Goal: Information Seeking & Learning: Learn about a topic

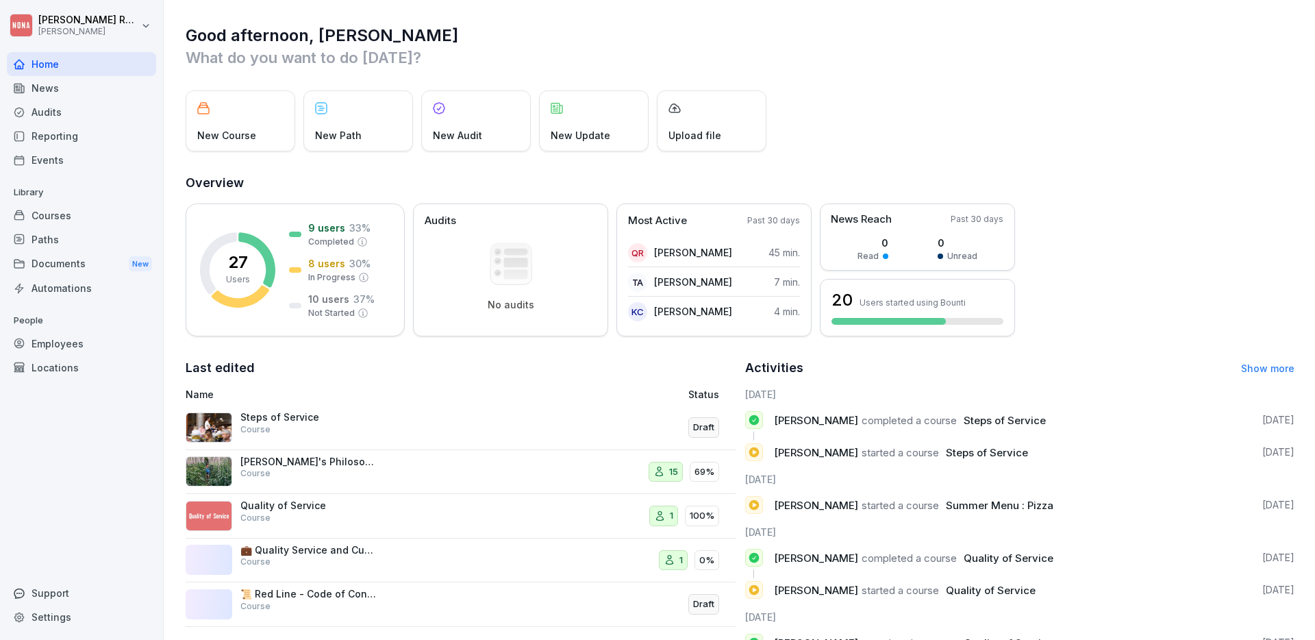
click at [251, 418] on p "Steps of Service" at bounding box center [308, 417] width 137 height 12
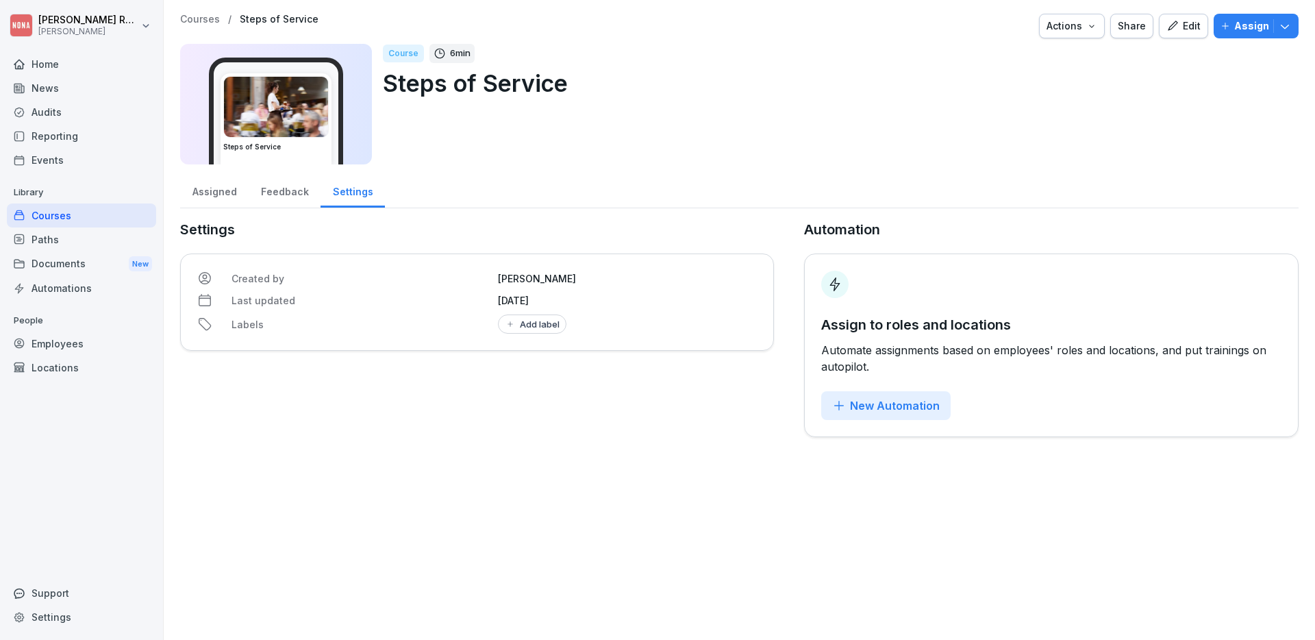
click at [275, 135] on img at bounding box center [276, 107] width 104 height 60
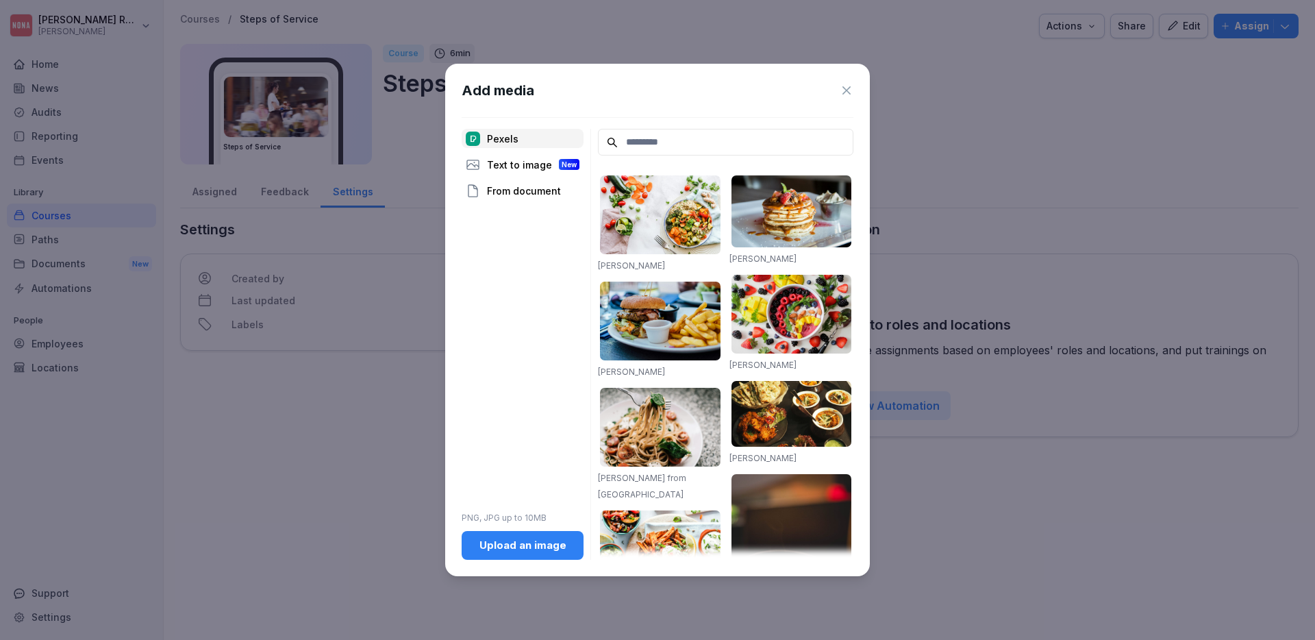
click at [845, 90] on icon at bounding box center [846, 90] width 8 height 8
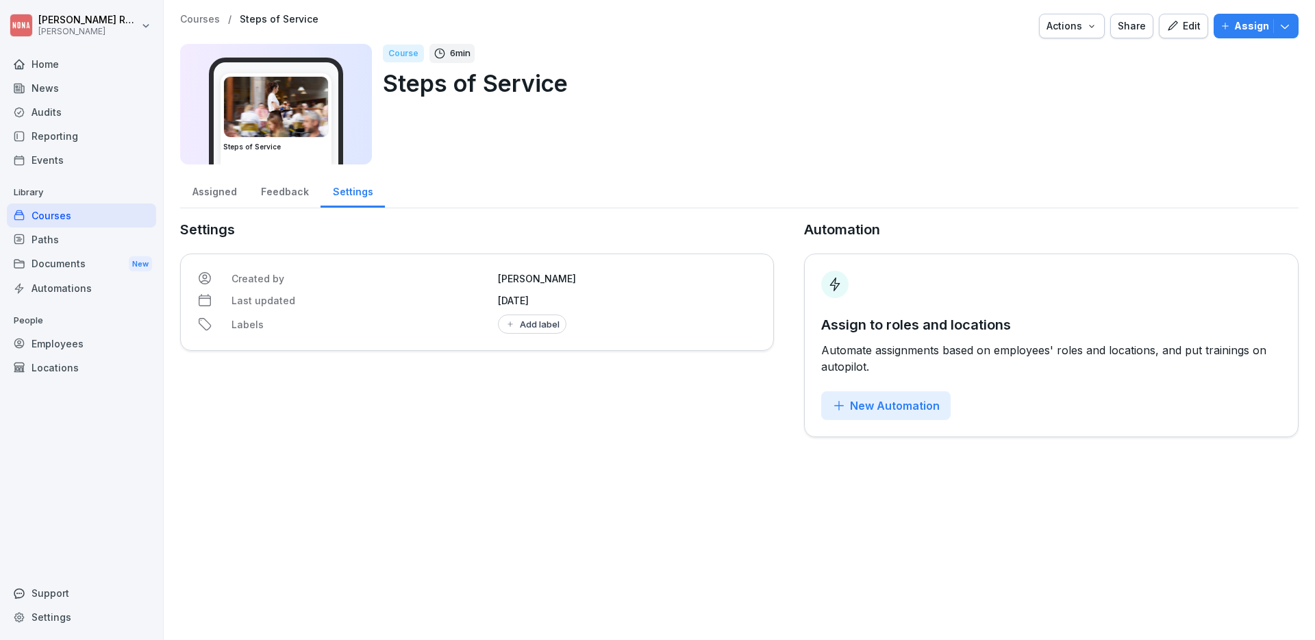
click at [1166, 22] on icon "button" at bounding box center [1172, 26] width 12 height 12
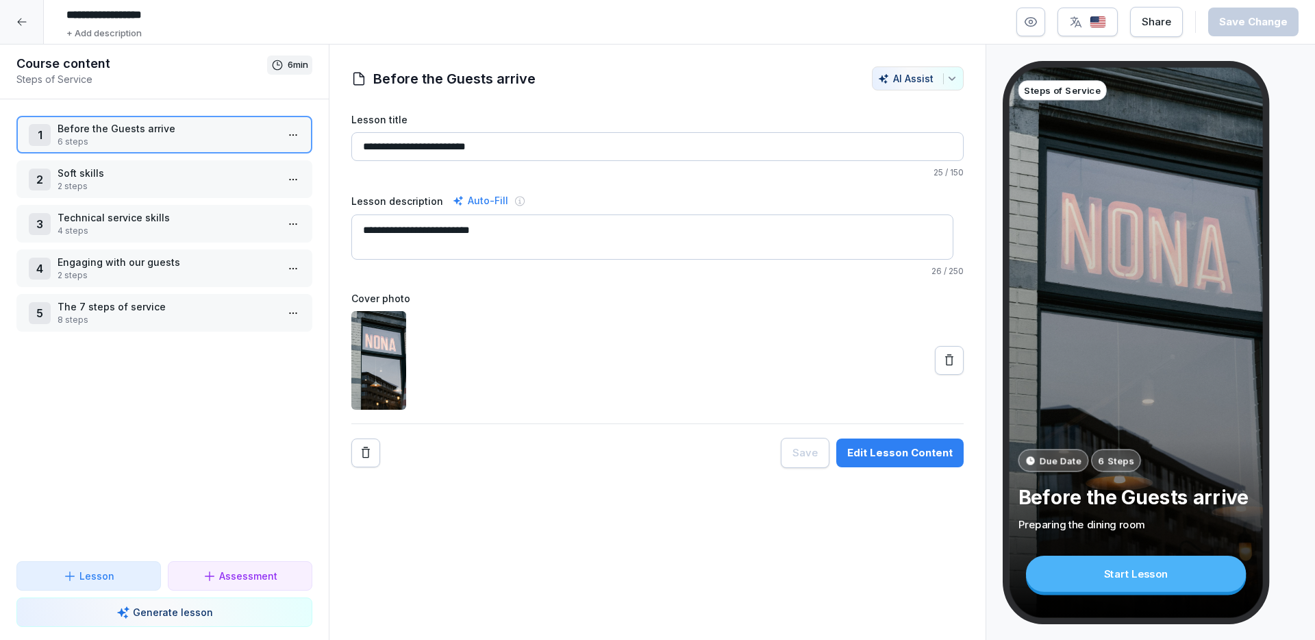
click at [108, 140] on p "6 steps" at bounding box center [167, 142] width 219 height 12
click at [109, 171] on p "Soft skills" at bounding box center [167, 173] width 219 height 14
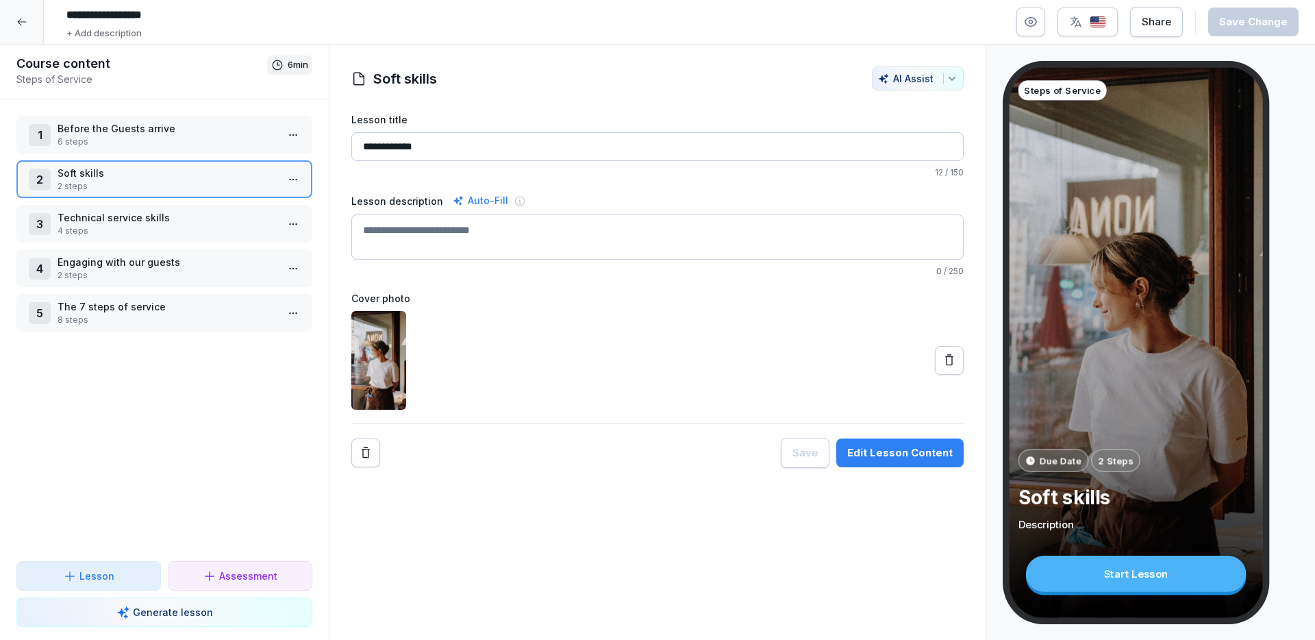
click at [34, 212] on div "3 Technical service skills 4 steps" at bounding box center [164, 223] width 271 height 27
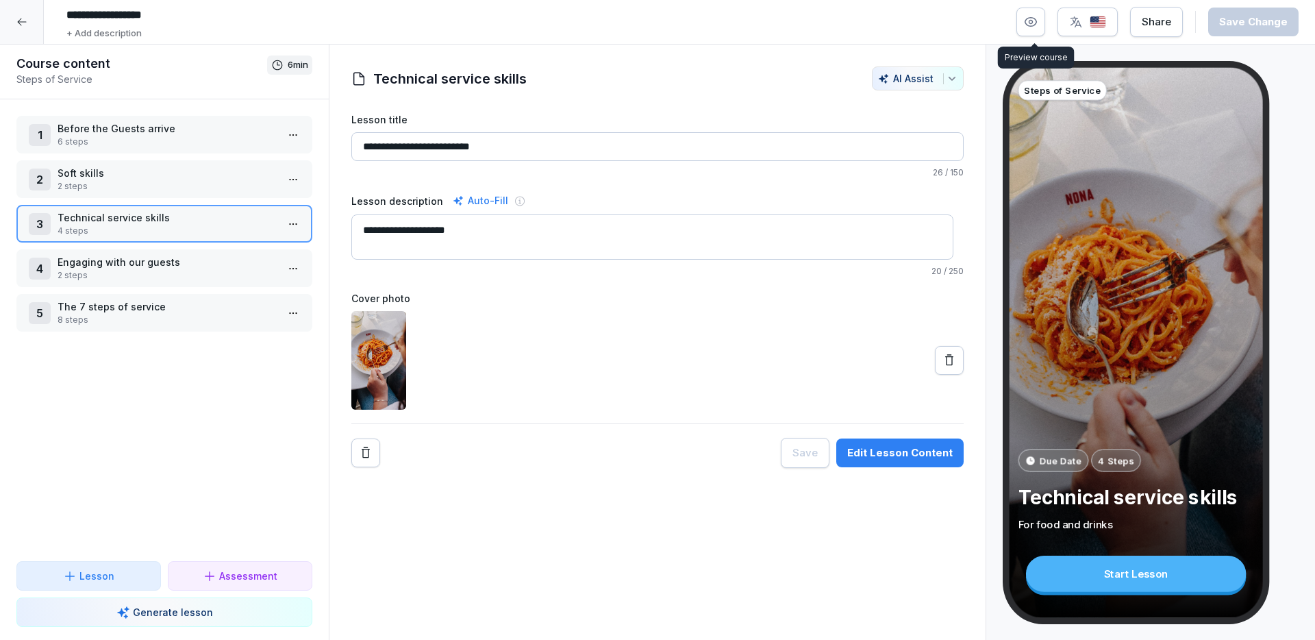
click at [1038, 23] on icon "button" at bounding box center [1031, 22] width 14 height 14
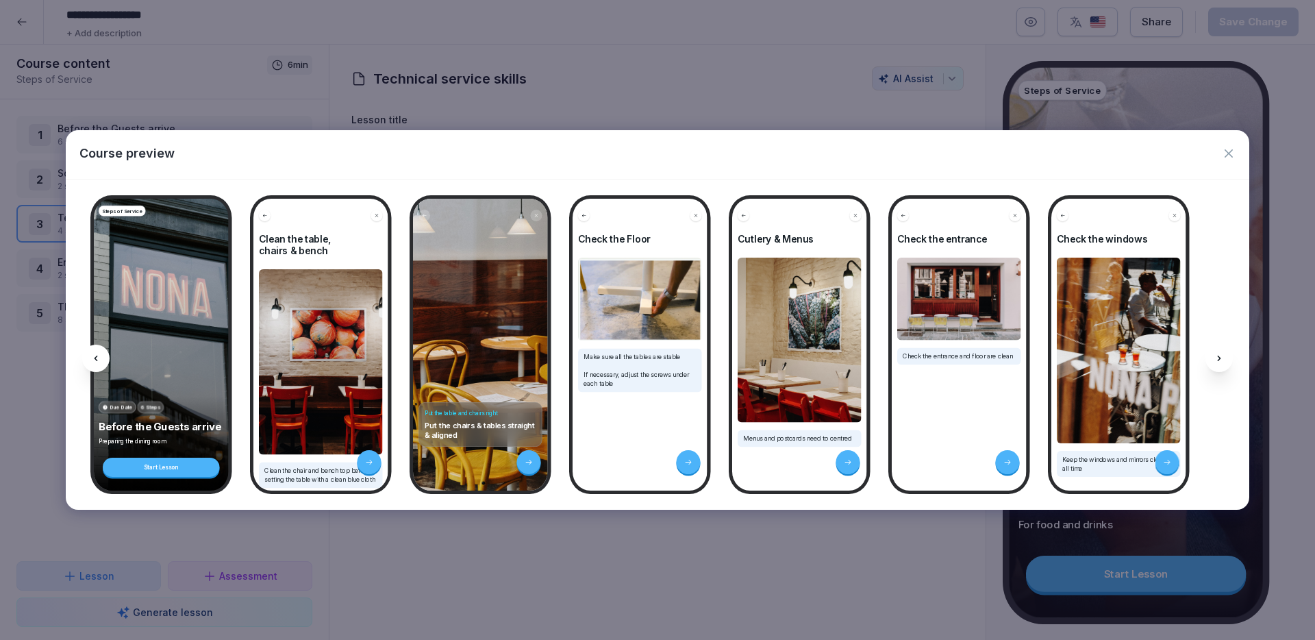
click at [197, 357] on div "Steps of Service Due Date 6 Steps Before the Guests arrive Preparing the dining…" at bounding box center [161, 345] width 135 height 292
click at [351, 403] on img at bounding box center [321, 362] width 124 height 186
click at [1221, 361] on icon at bounding box center [1219, 358] width 11 height 11
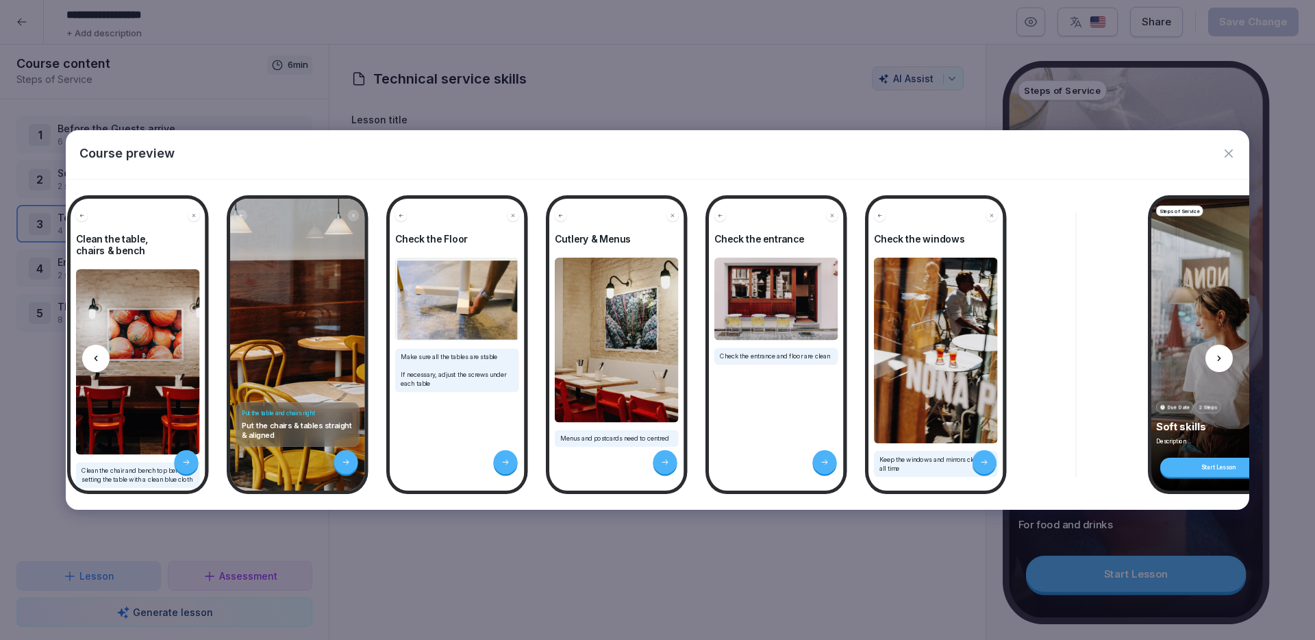
click at [1221, 361] on icon at bounding box center [1219, 358] width 11 height 11
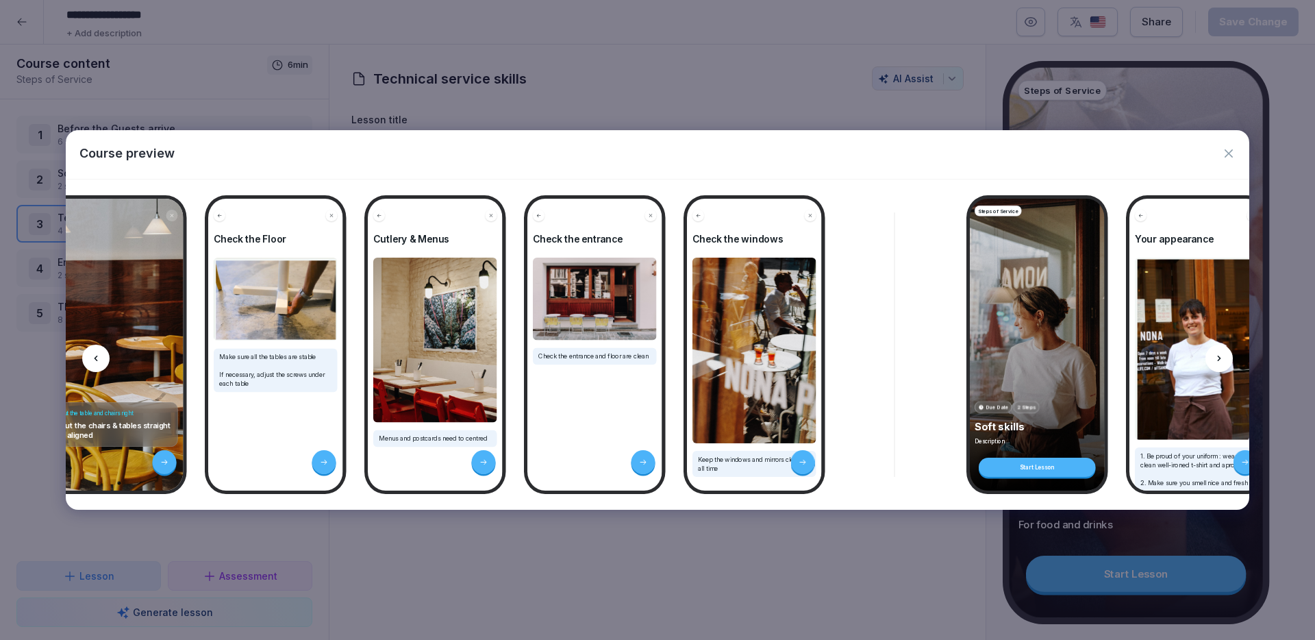
click at [1221, 361] on icon at bounding box center [1219, 358] width 11 height 11
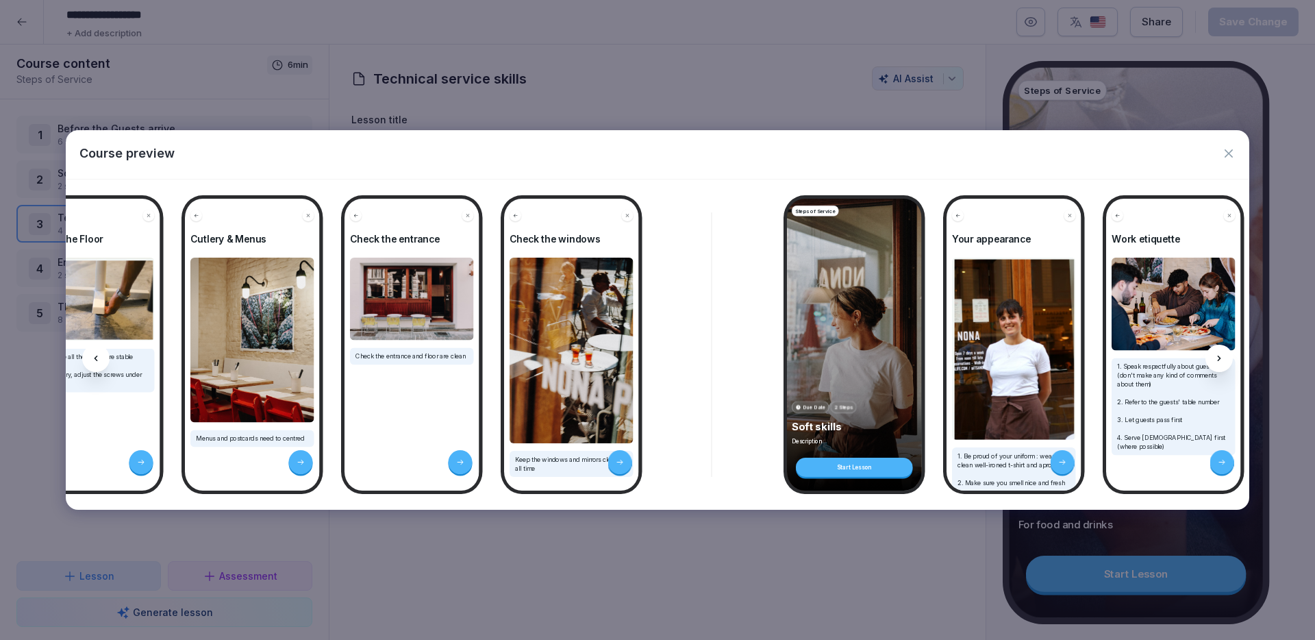
click at [1221, 361] on icon at bounding box center [1219, 358] width 11 height 11
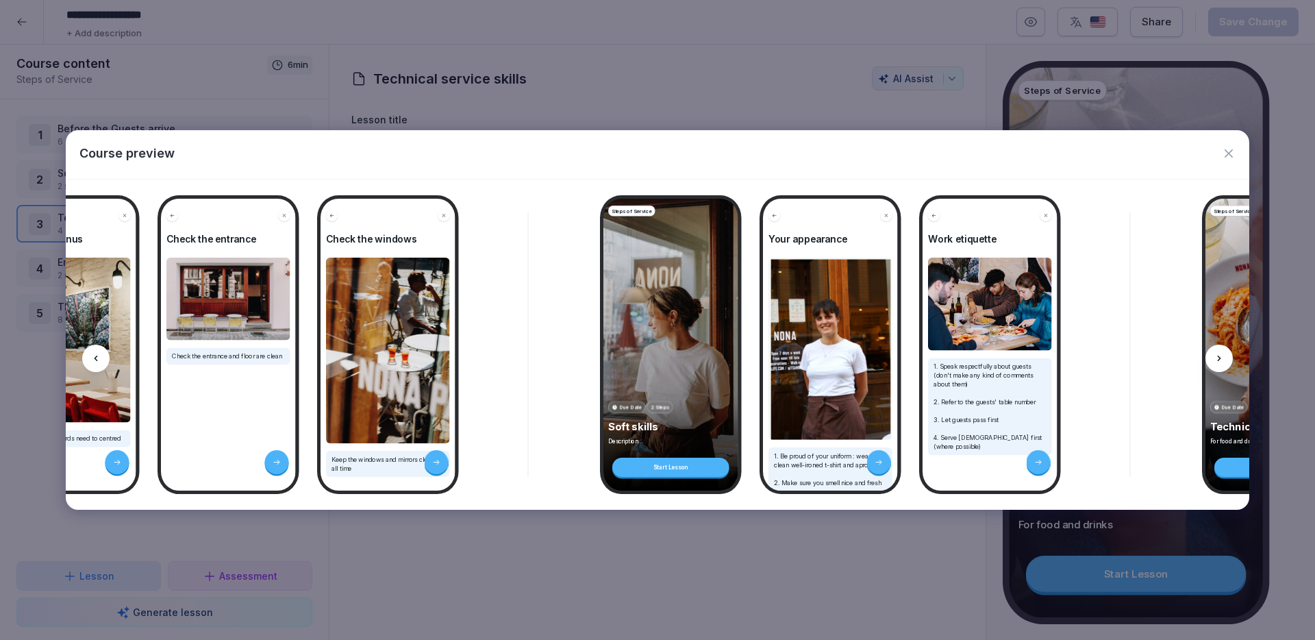
click at [1221, 361] on icon at bounding box center [1219, 358] width 11 height 11
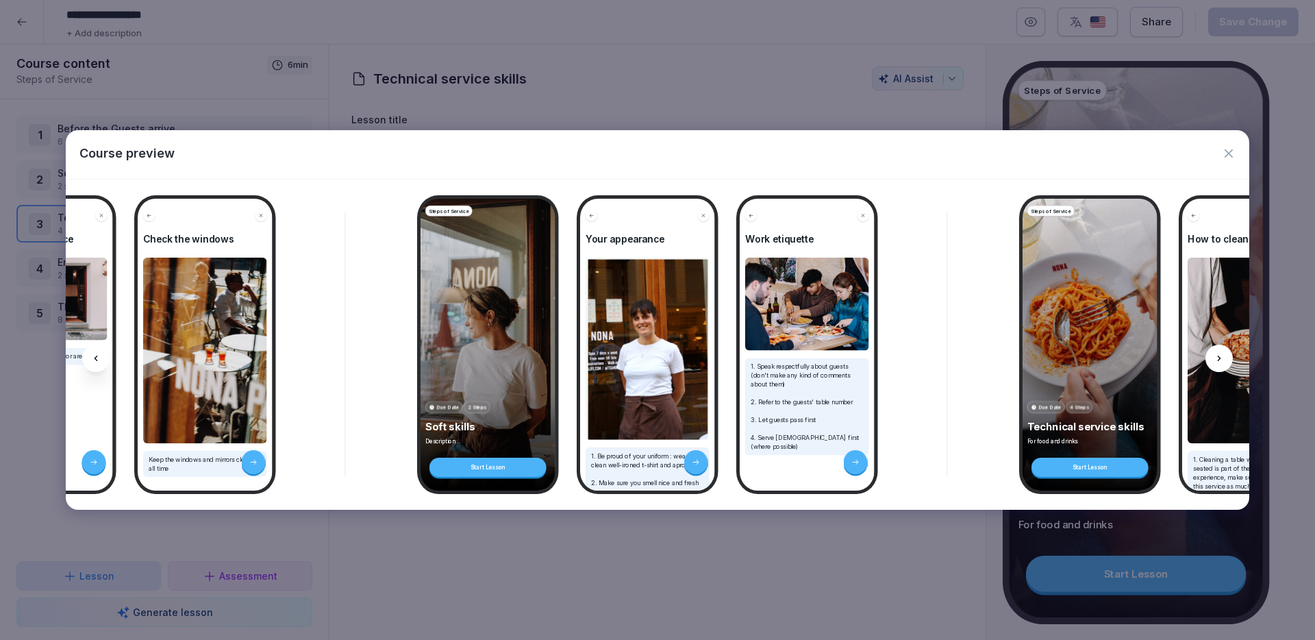
click at [1221, 361] on icon at bounding box center [1219, 358] width 11 height 11
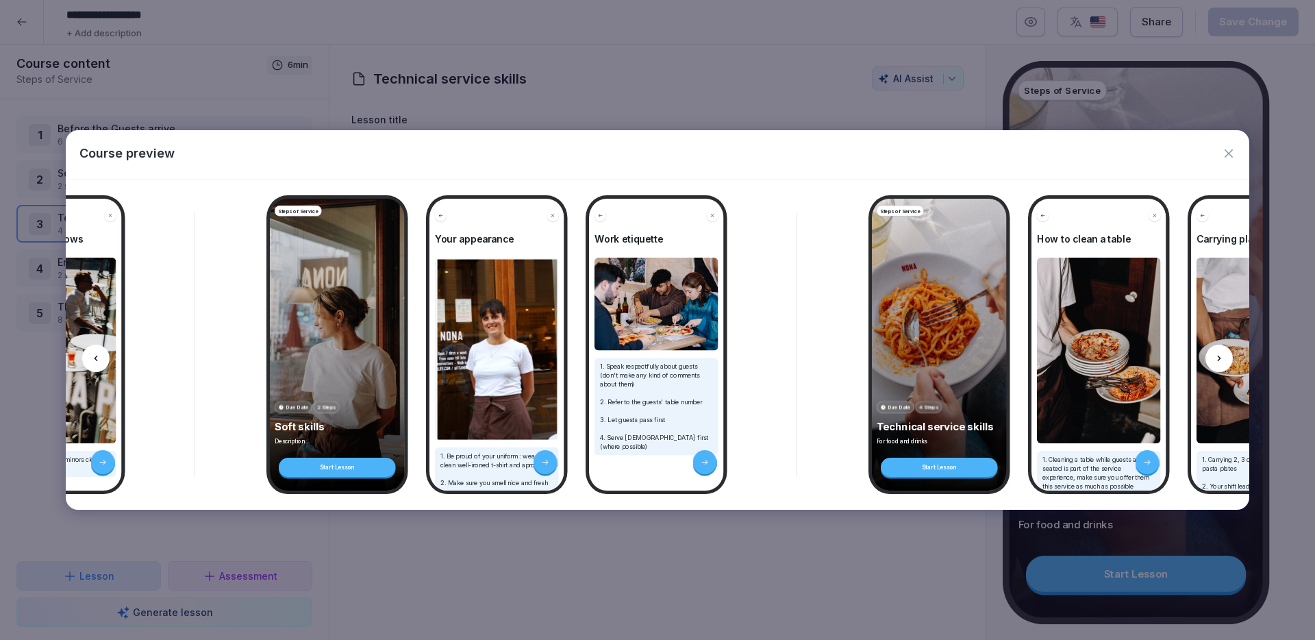
click at [1221, 361] on icon at bounding box center [1219, 358] width 11 height 11
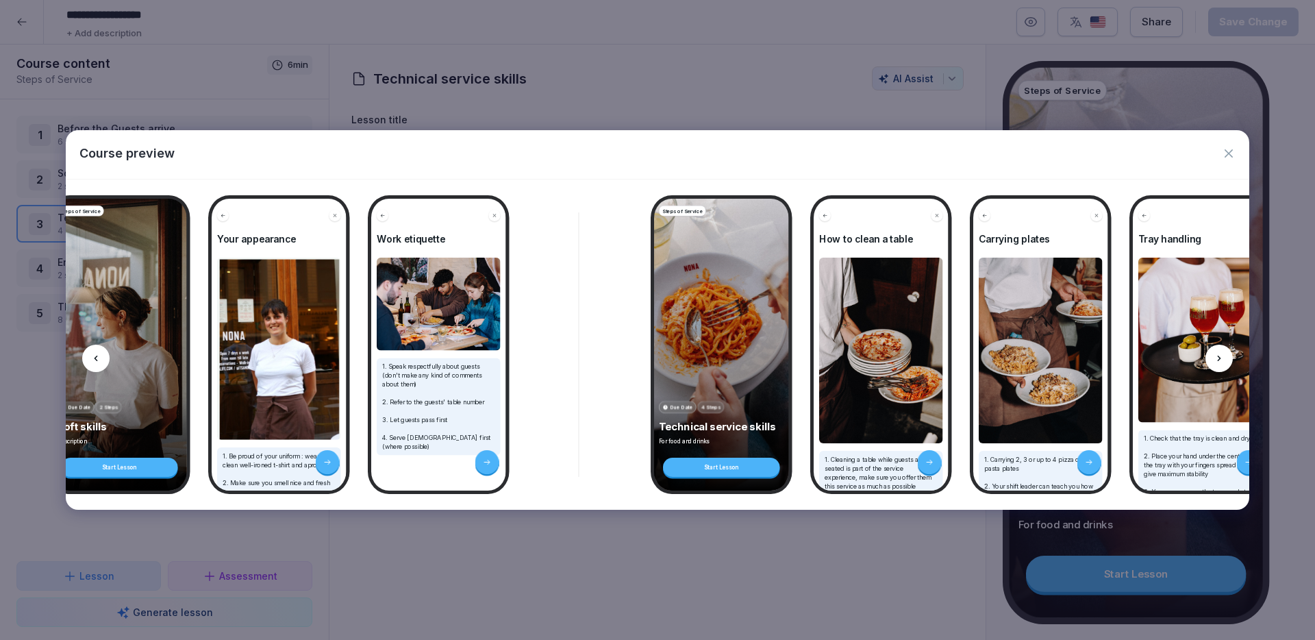
click at [1221, 361] on icon at bounding box center [1219, 358] width 11 height 11
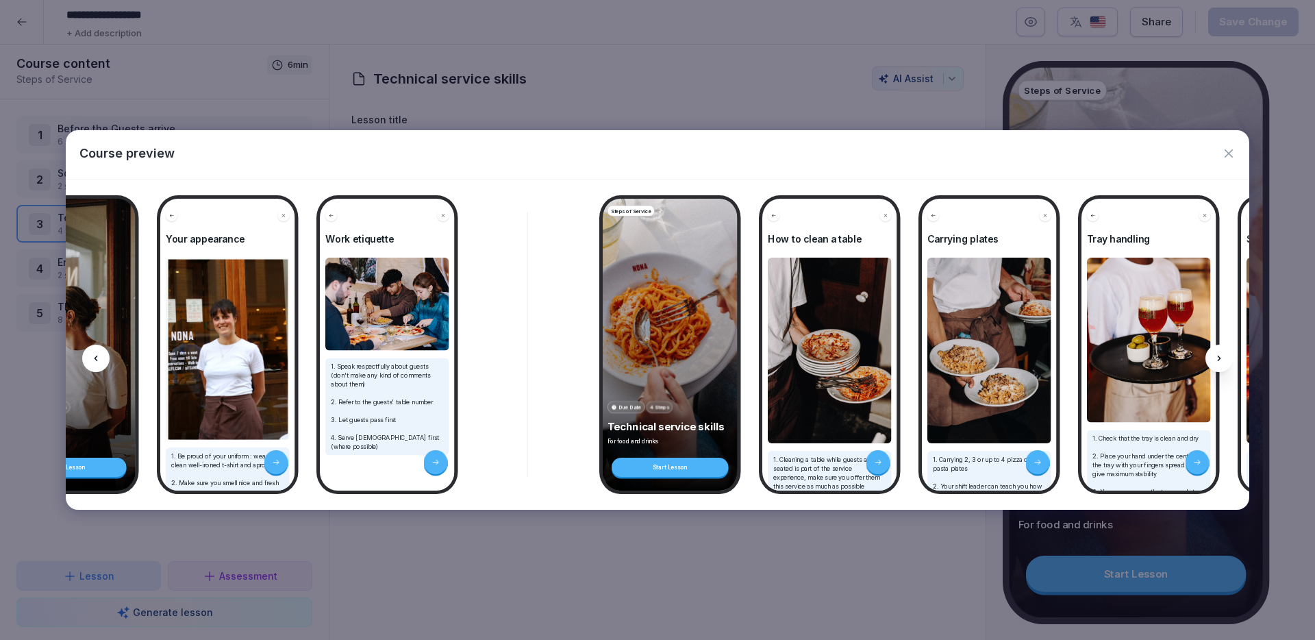
click at [1221, 361] on icon at bounding box center [1219, 358] width 11 height 11
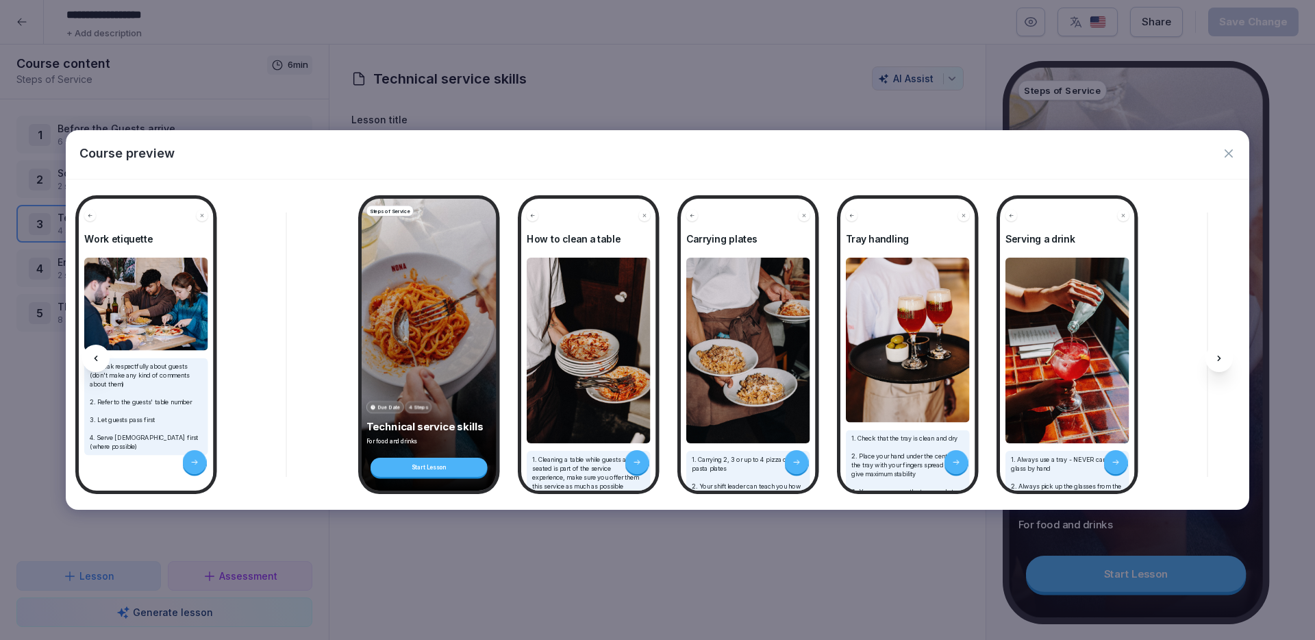
click at [1221, 361] on icon at bounding box center [1219, 358] width 11 height 11
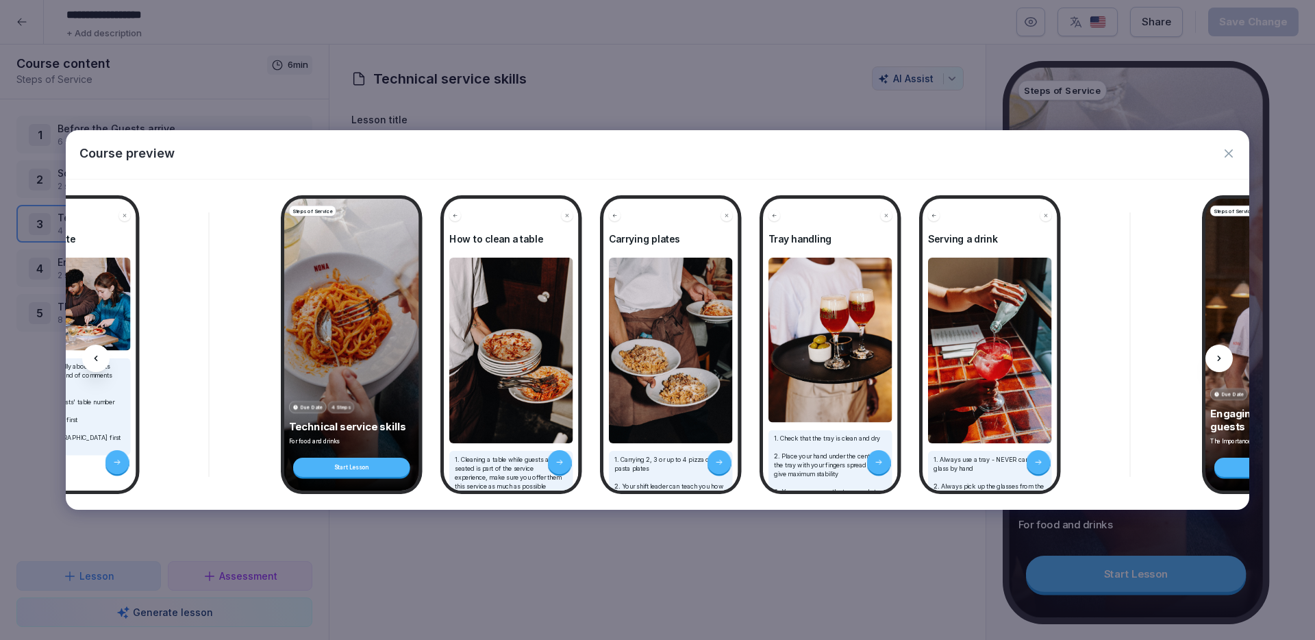
click at [1221, 361] on icon at bounding box center [1219, 358] width 11 height 11
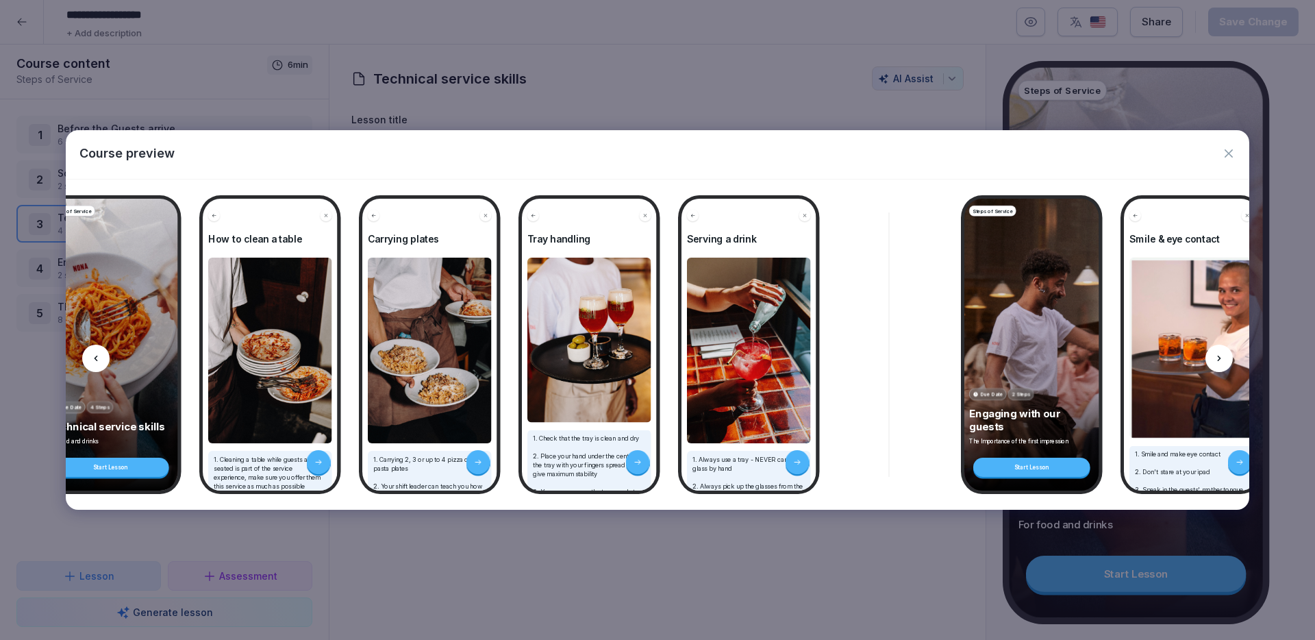
click at [1221, 361] on icon at bounding box center [1219, 358] width 11 height 11
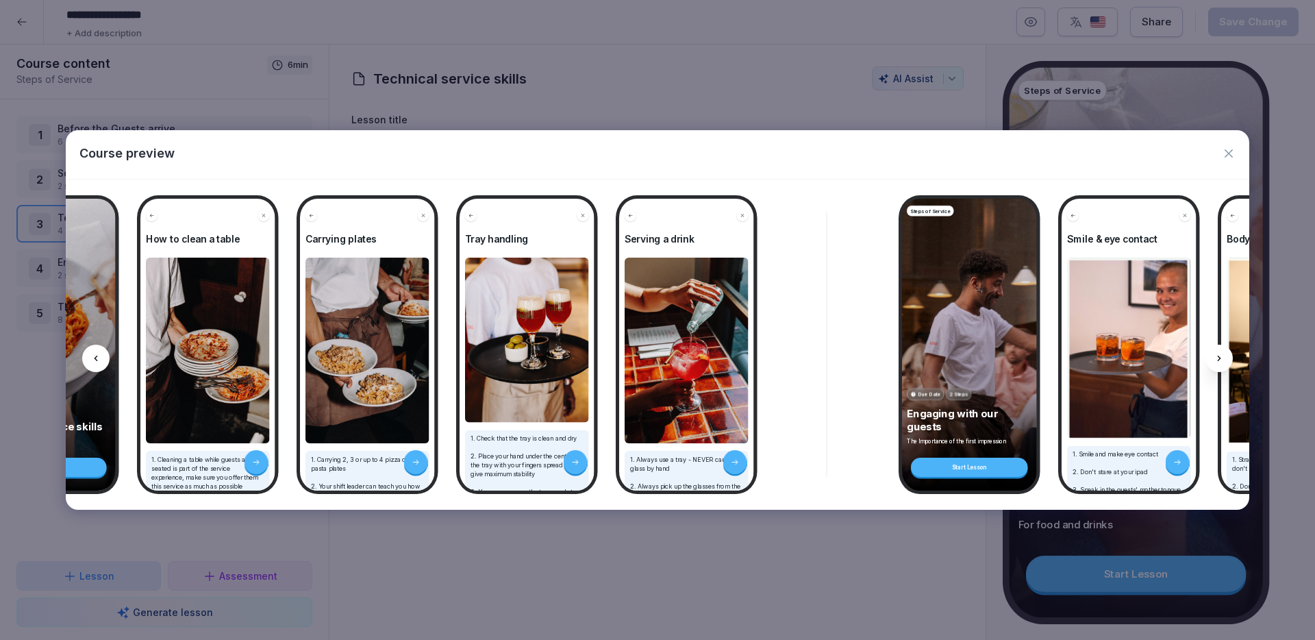
click at [1221, 361] on icon at bounding box center [1219, 358] width 11 height 11
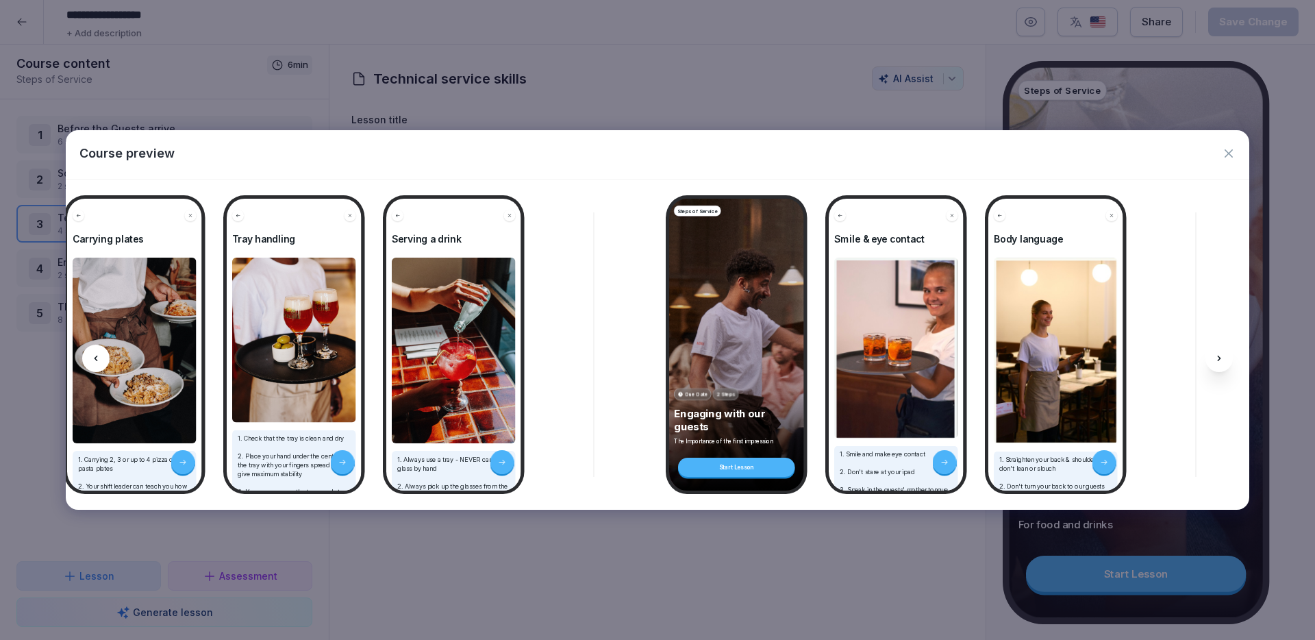
click at [1221, 361] on icon at bounding box center [1219, 358] width 11 height 11
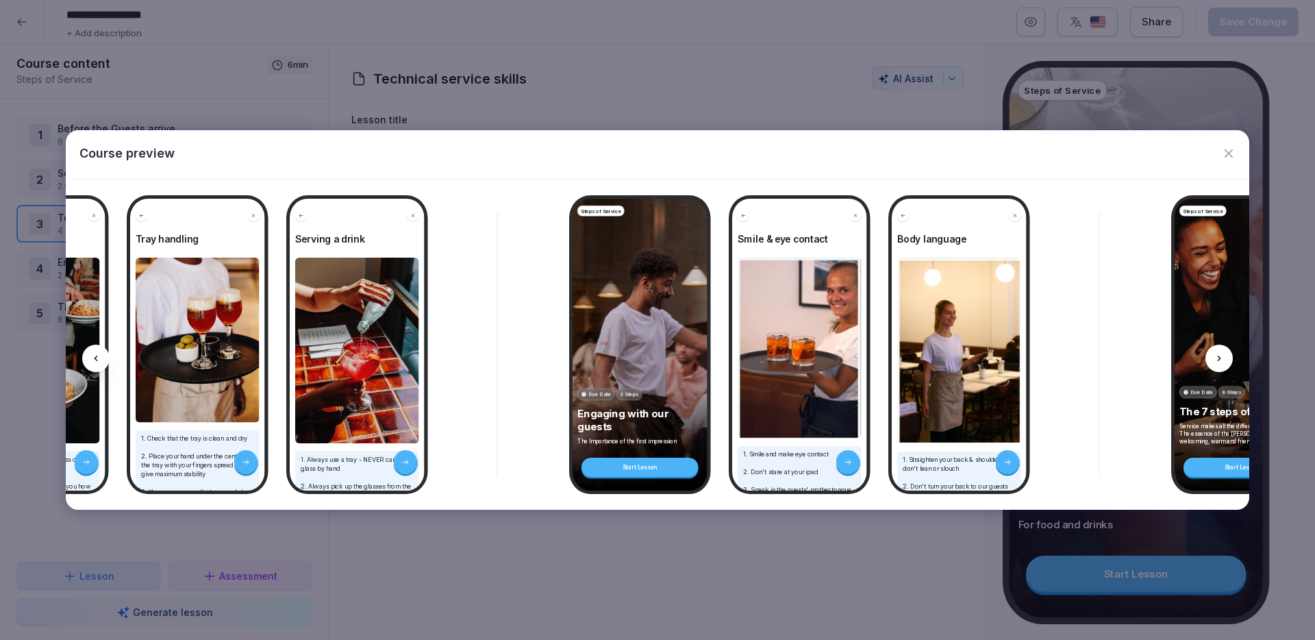
click at [1221, 361] on icon at bounding box center [1219, 358] width 11 height 11
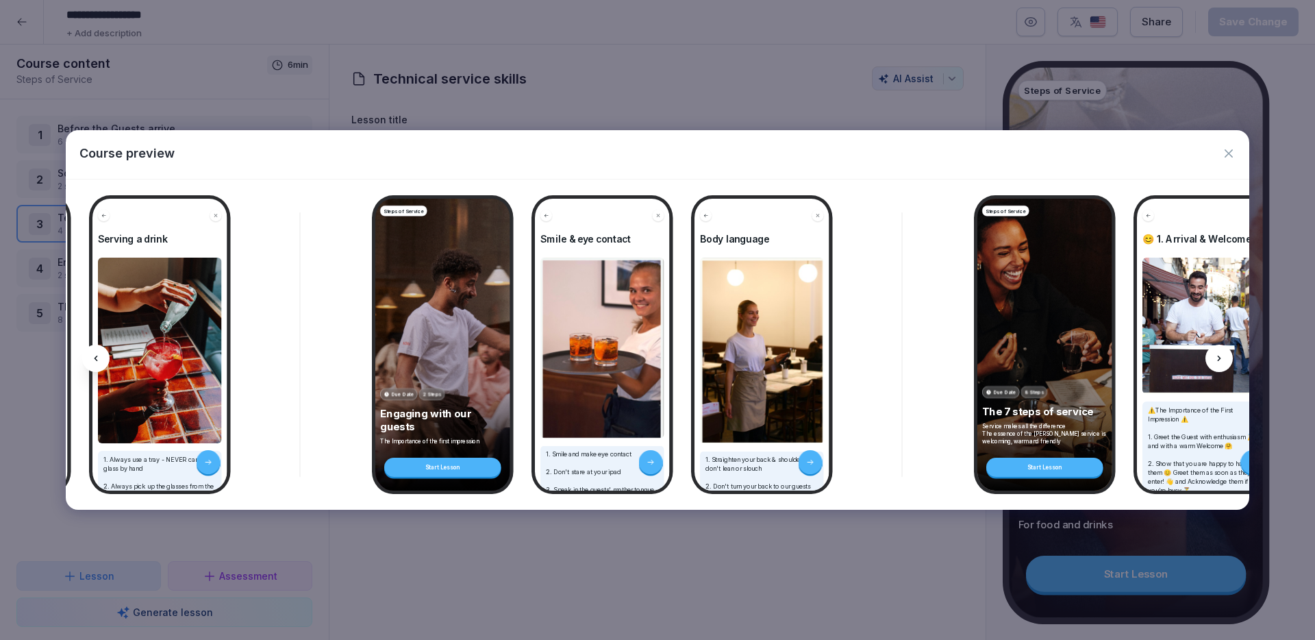
click at [1221, 361] on icon at bounding box center [1219, 358] width 11 height 11
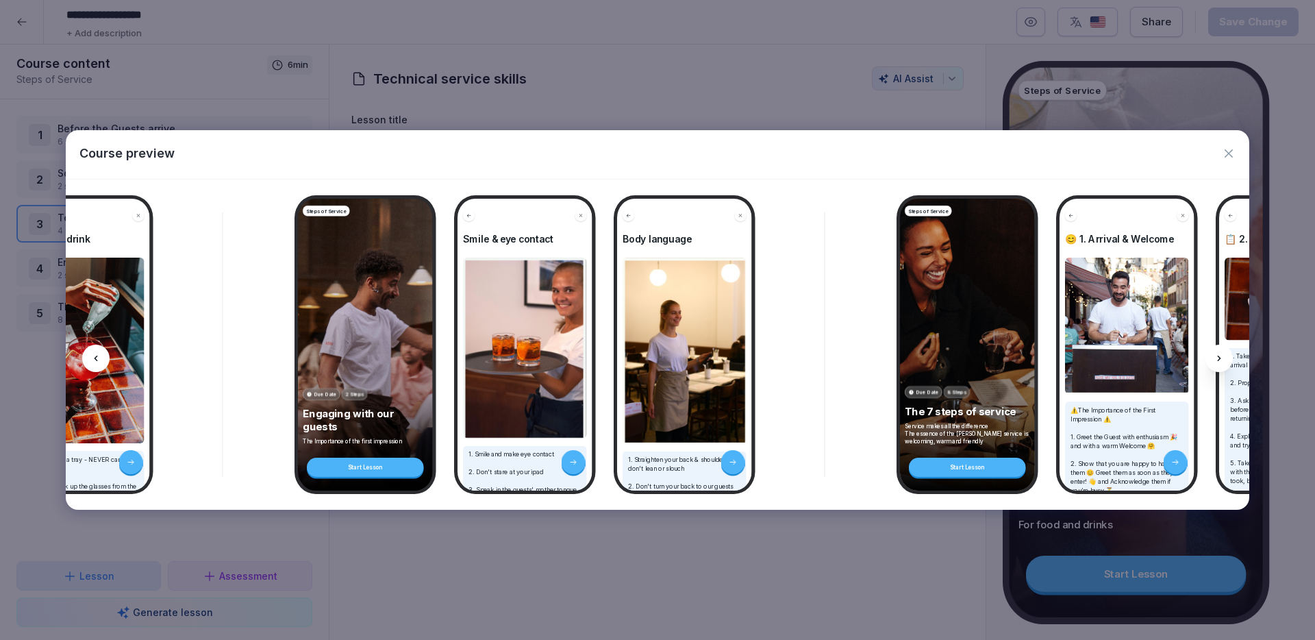
click at [1221, 361] on icon at bounding box center [1219, 358] width 11 height 11
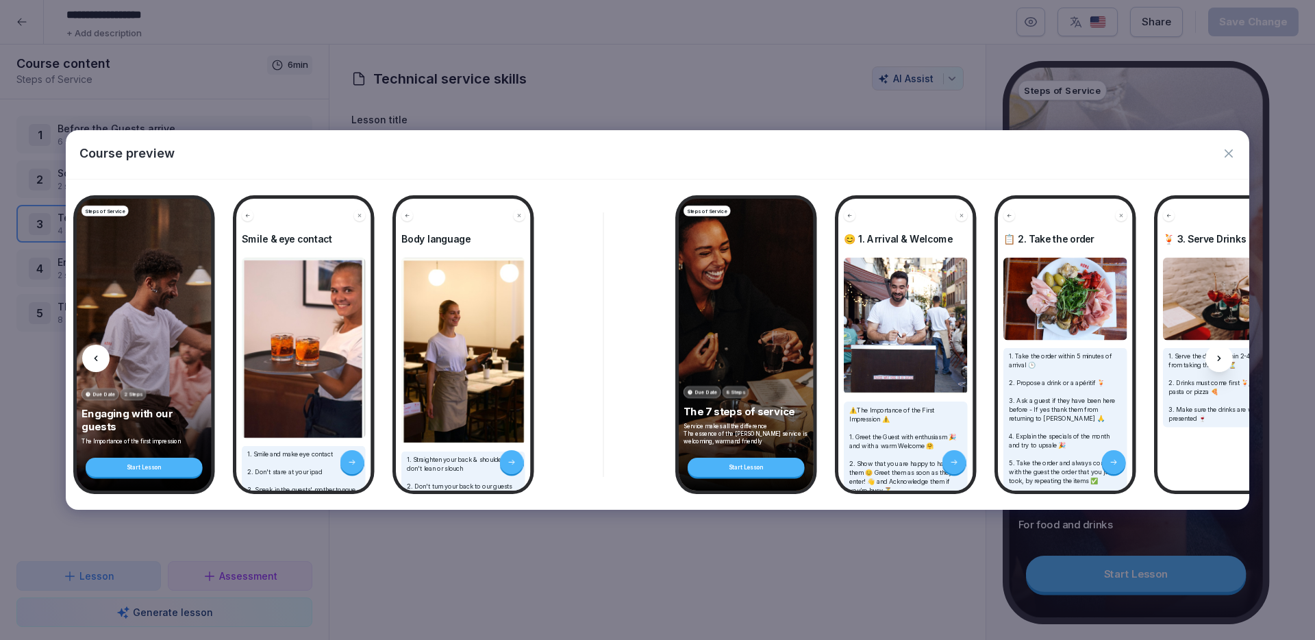
click at [1221, 361] on icon at bounding box center [1219, 358] width 11 height 11
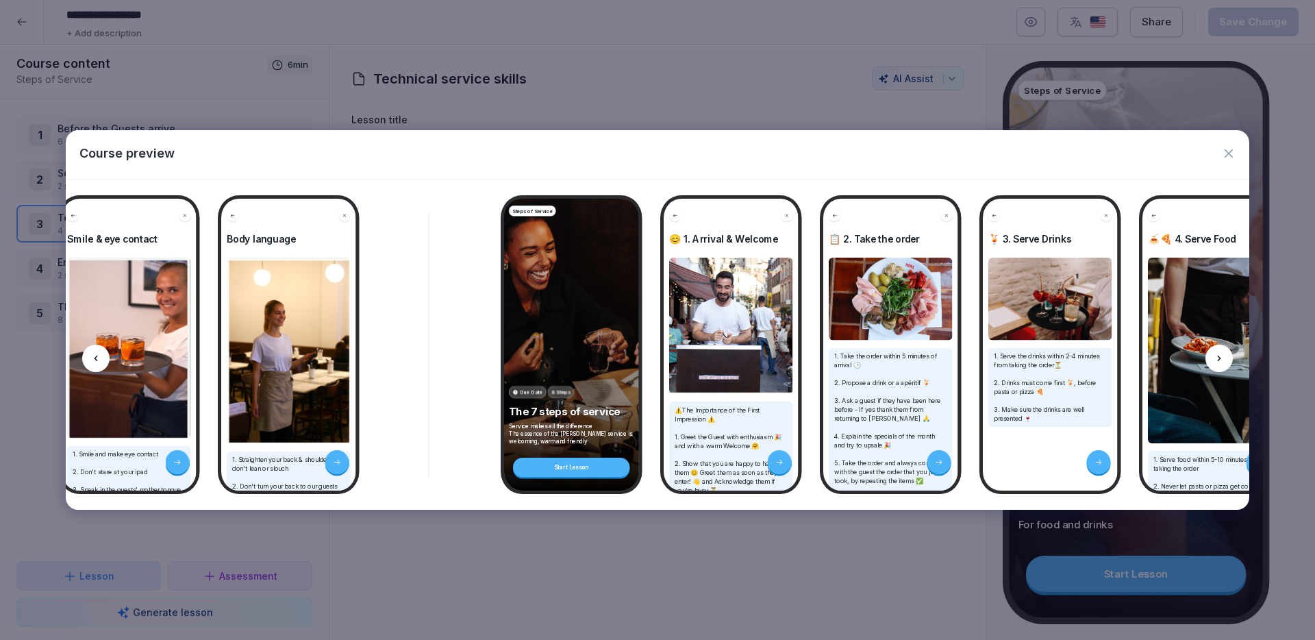
click at [1221, 361] on icon at bounding box center [1219, 358] width 11 height 11
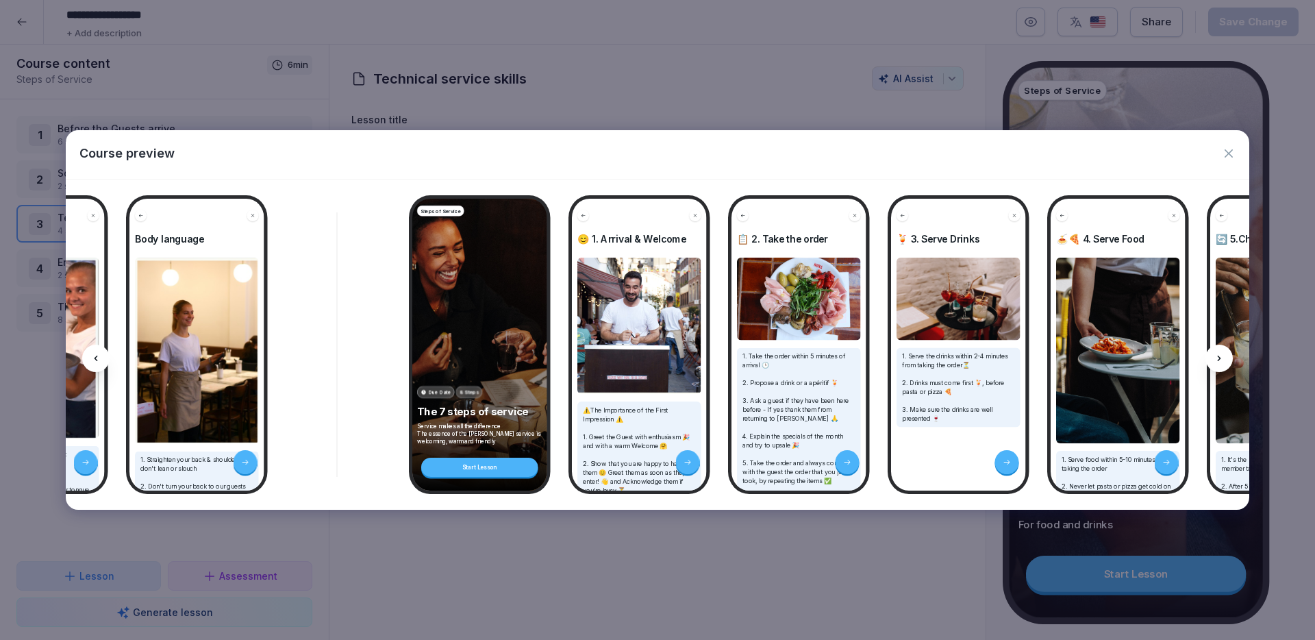
click at [1221, 361] on icon at bounding box center [1219, 358] width 11 height 11
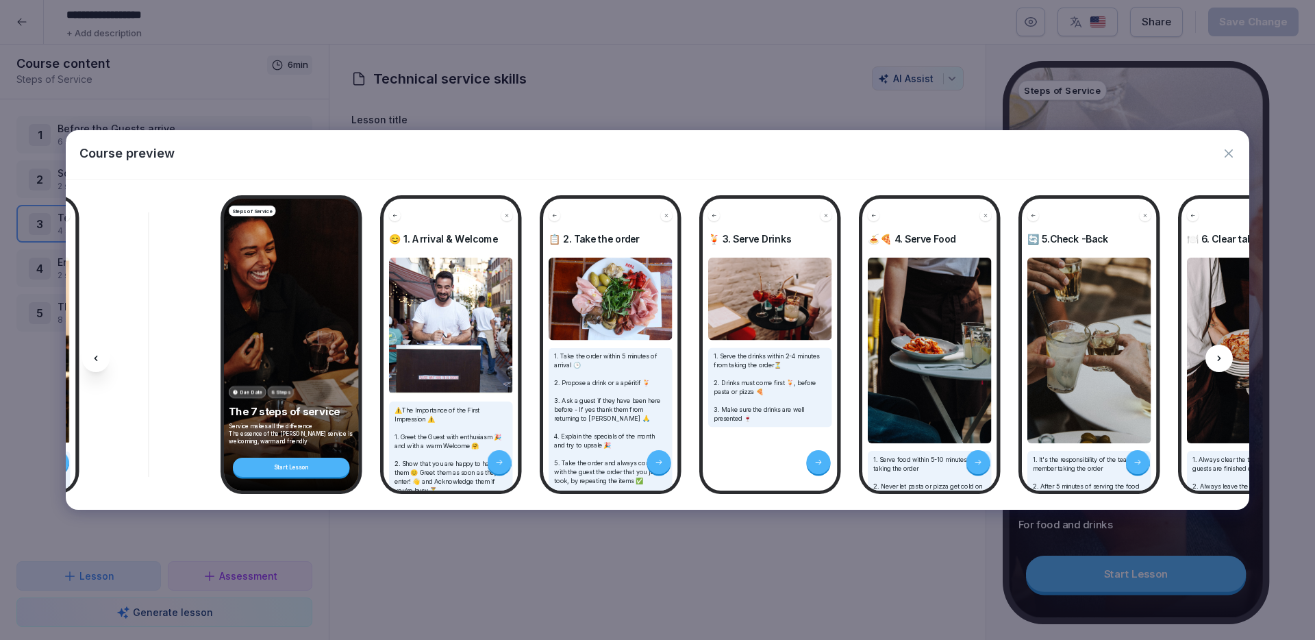
click at [1221, 361] on icon at bounding box center [1219, 358] width 11 height 11
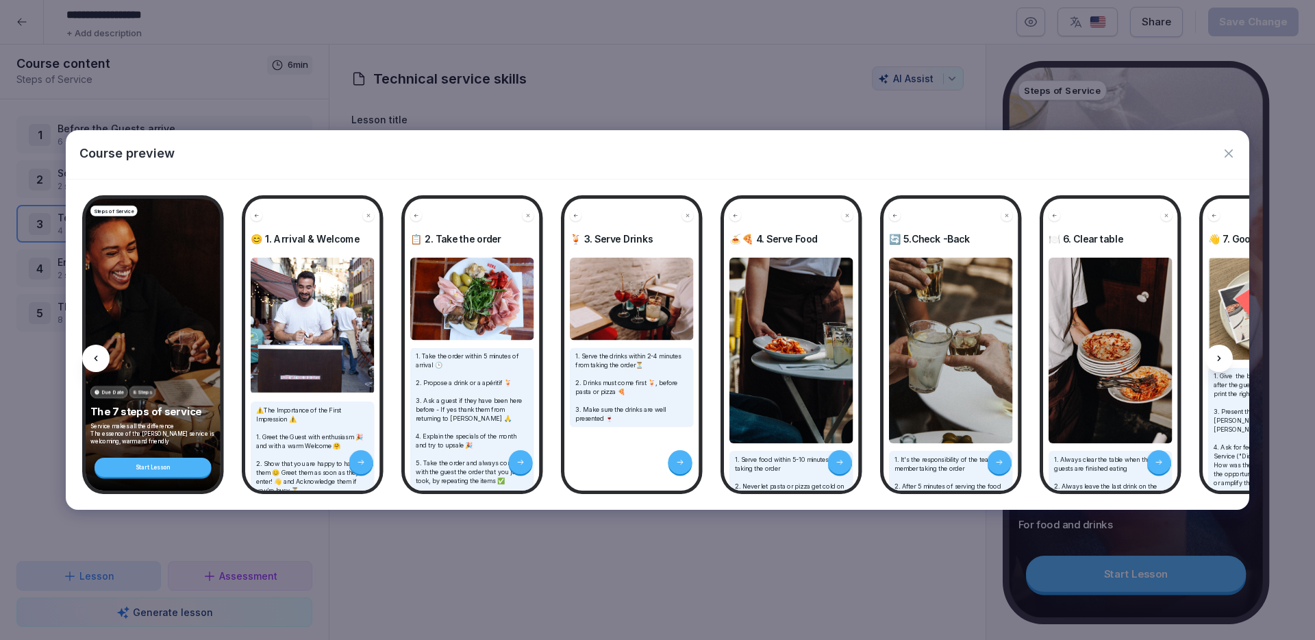
click at [1221, 361] on icon at bounding box center [1219, 358] width 11 height 11
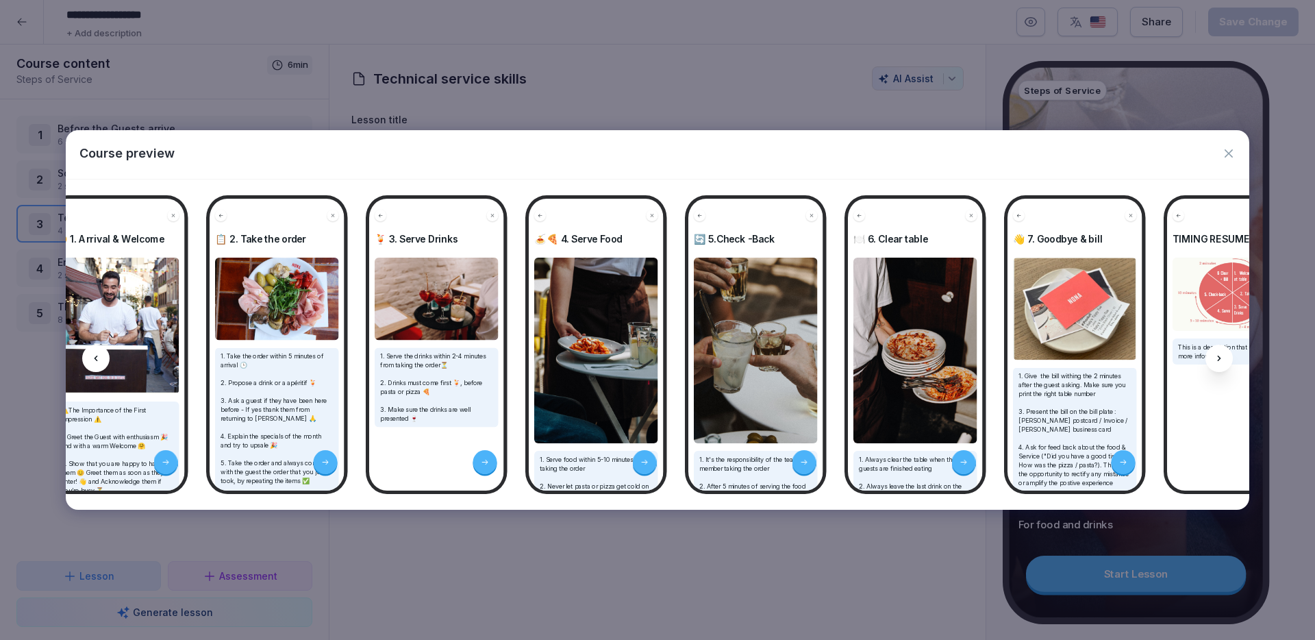
click at [1221, 361] on icon at bounding box center [1219, 358] width 11 height 11
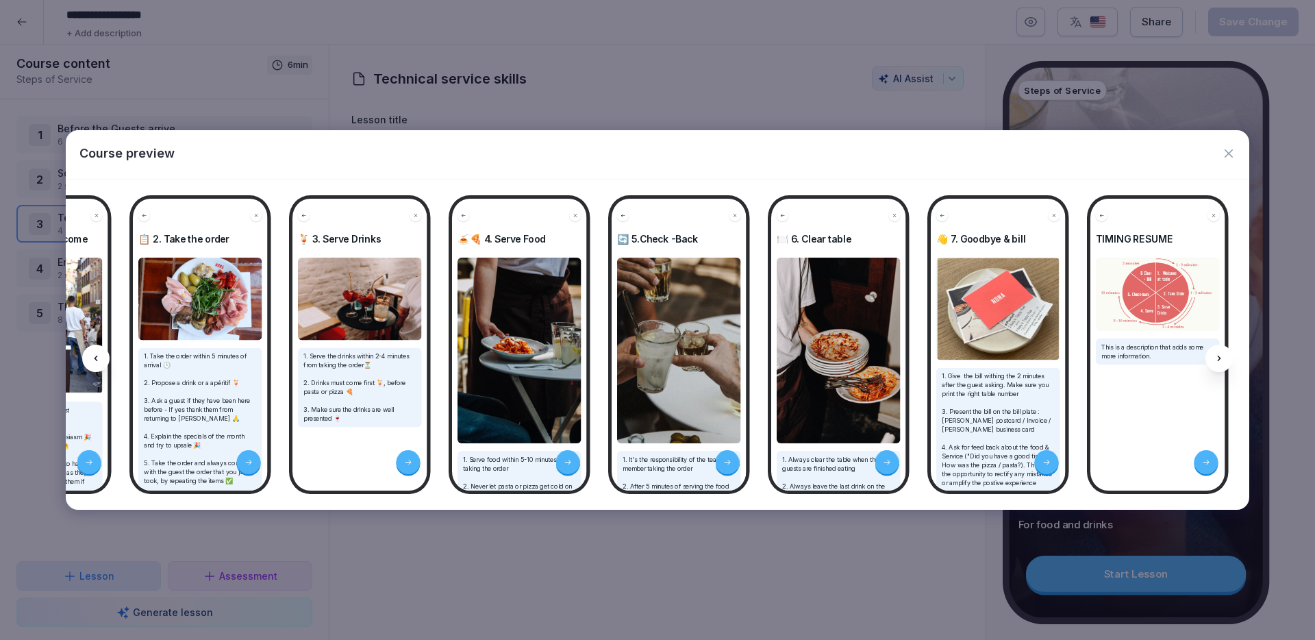
click at [1221, 361] on icon at bounding box center [1219, 358] width 11 height 11
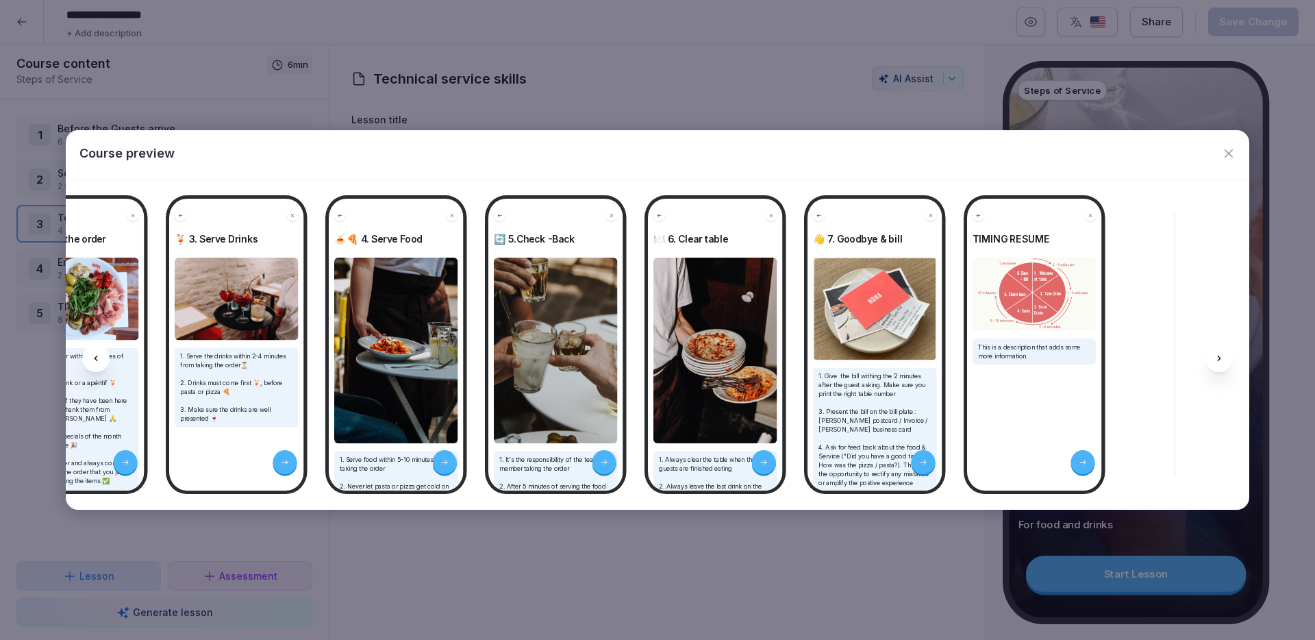
scroll to position [0, 3772]
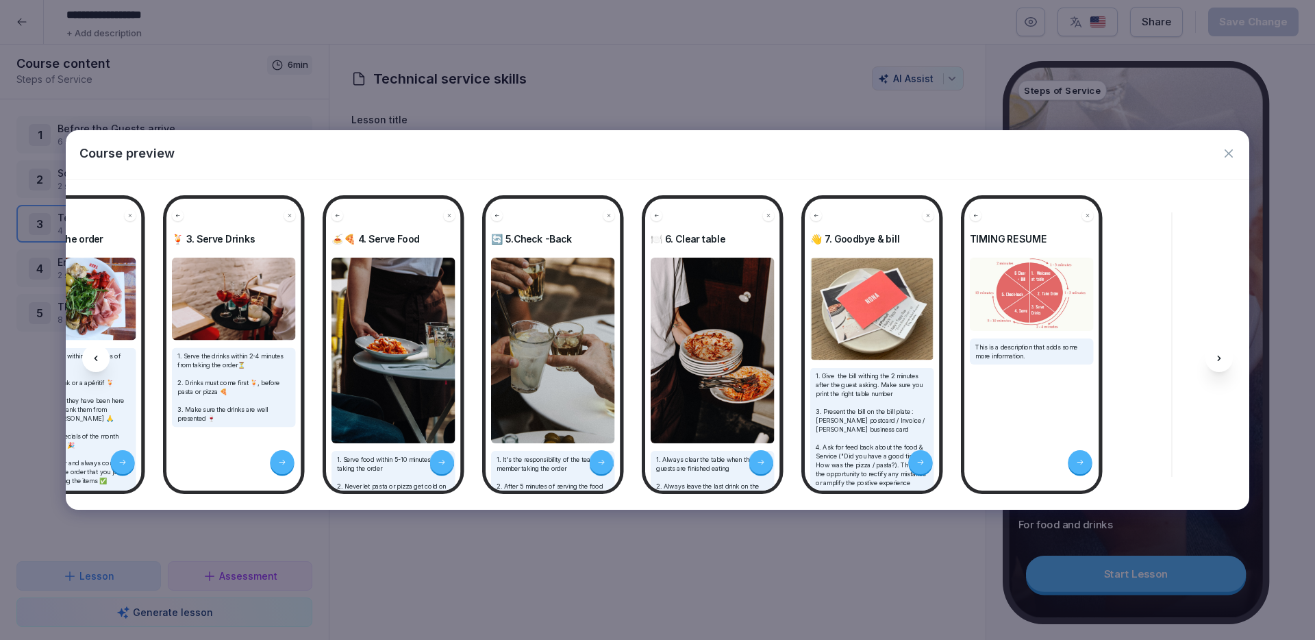
click at [1221, 361] on icon at bounding box center [1219, 358] width 11 height 11
click at [1226, 151] on icon "button" at bounding box center [1229, 153] width 8 height 8
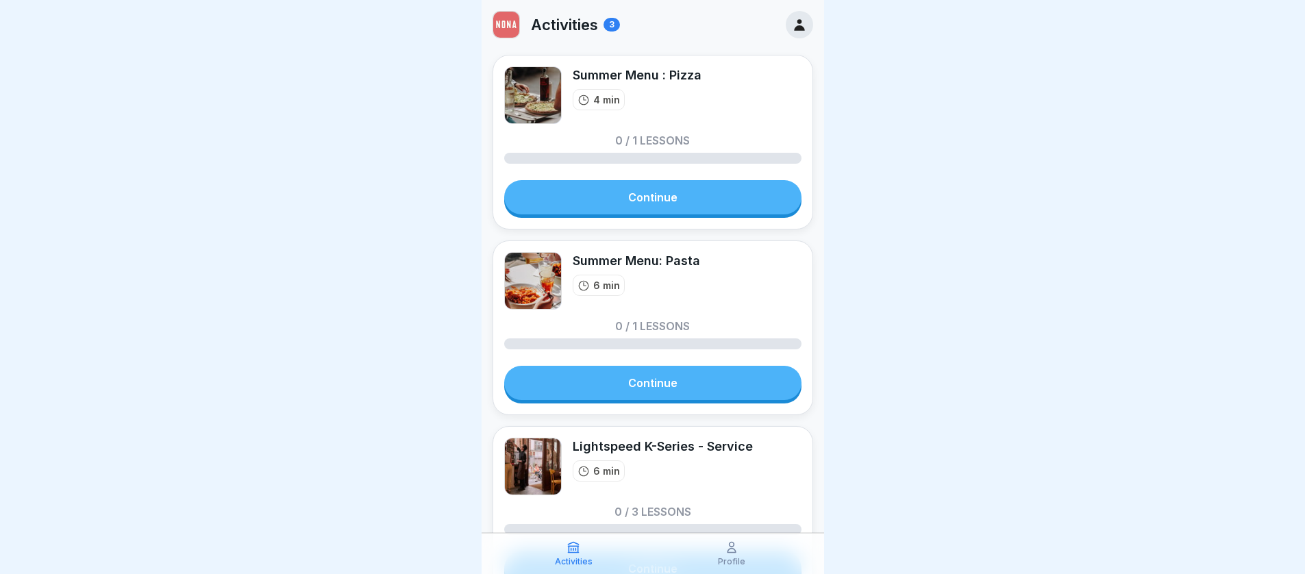
click at [662, 194] on link "Continue" at bounding box center [652, 197] width 297 height 34
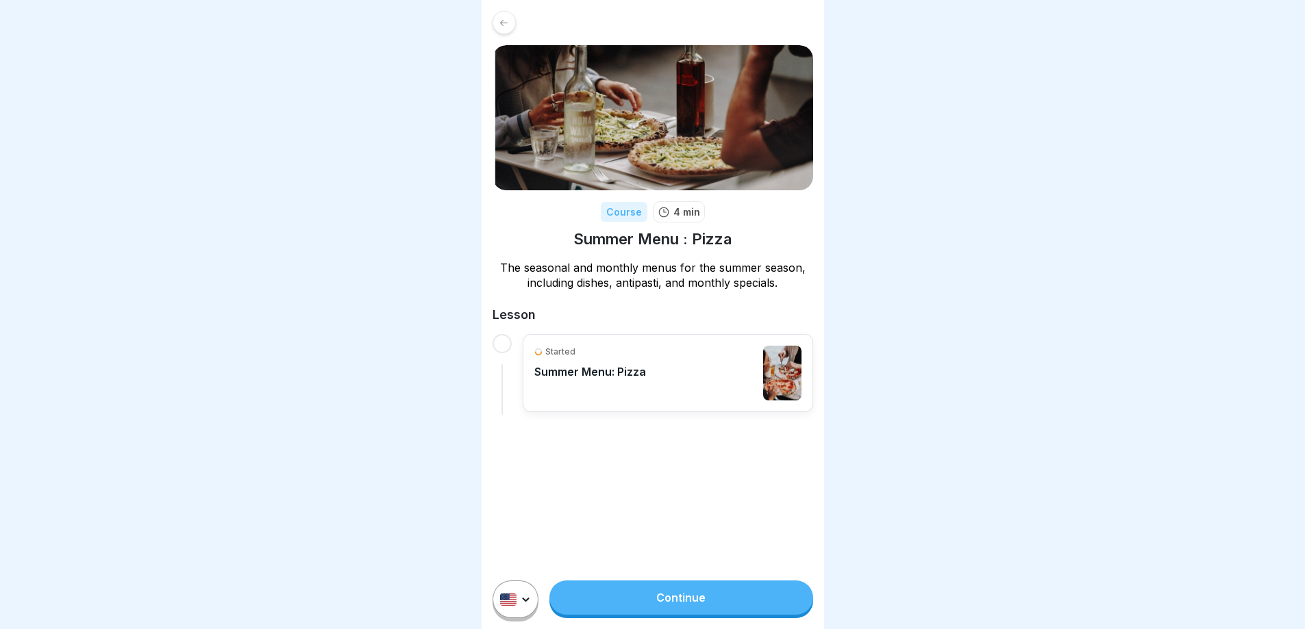
click at [669, 573] on link "Continue" at bounding box center [680, 598] width 263 height 34
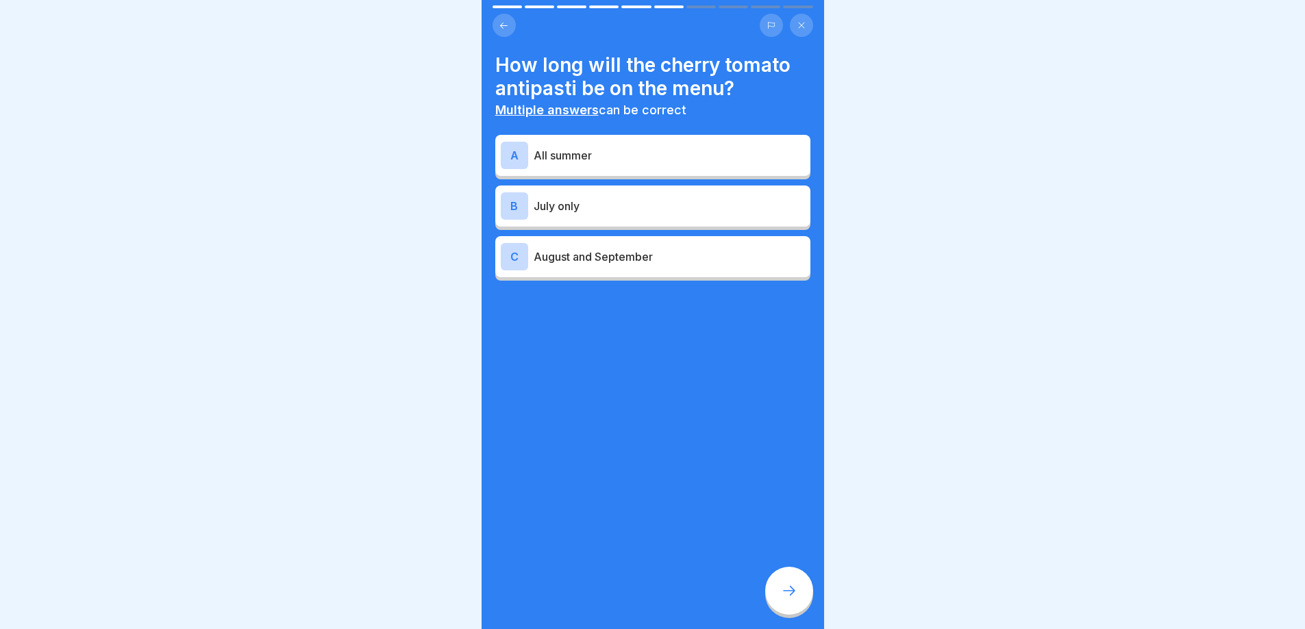
click at [795, 573] on icon at bounding box center [789, 591] width 16 height 16
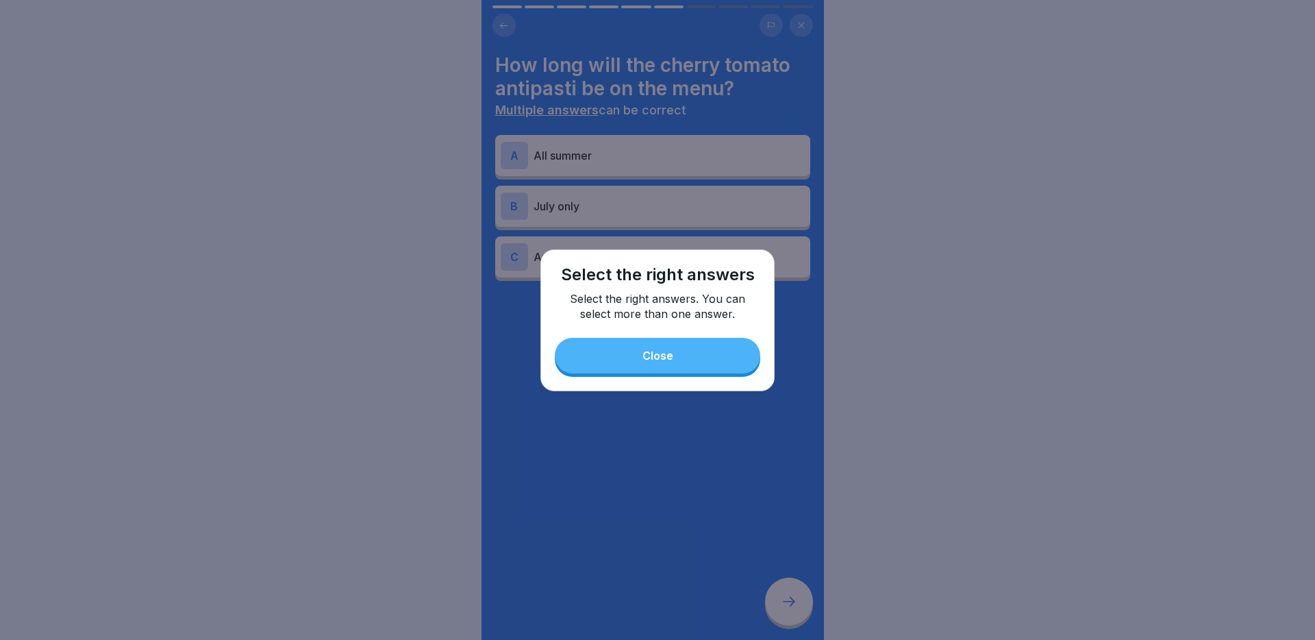
click at [671, 368] on button "Close" at bounding box center [657, 356] width 205 height 36
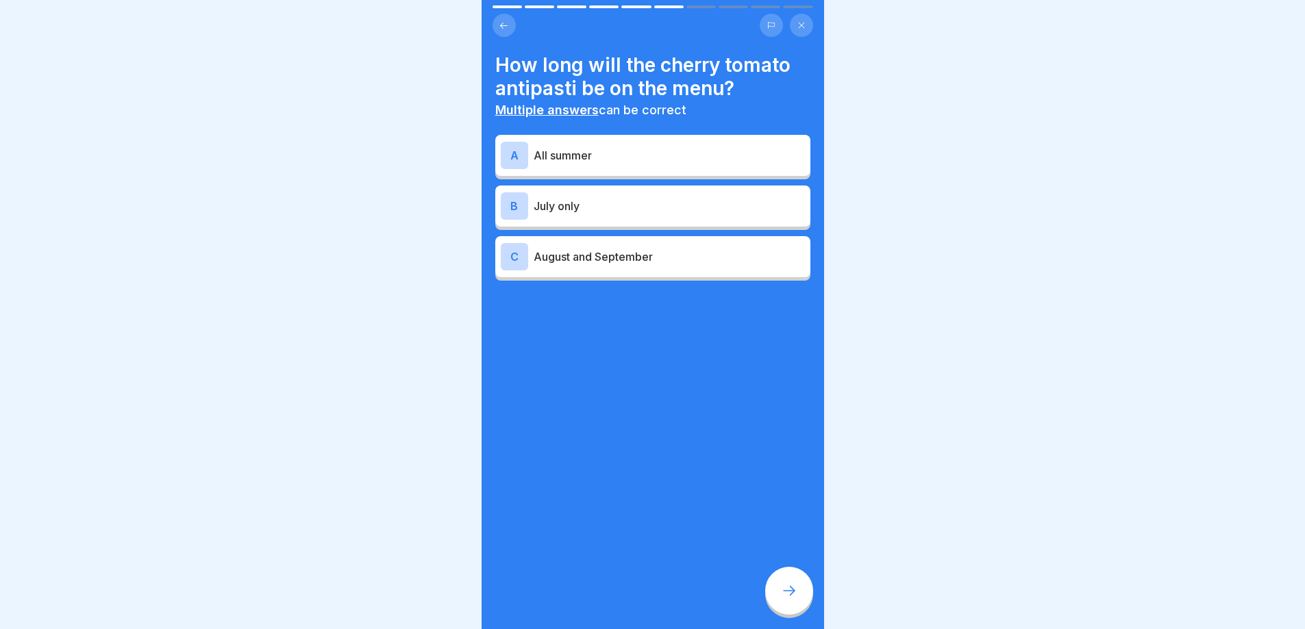
click at [605, 249] on p "August and September" at bounding box center [669, 257] width 271 height 16
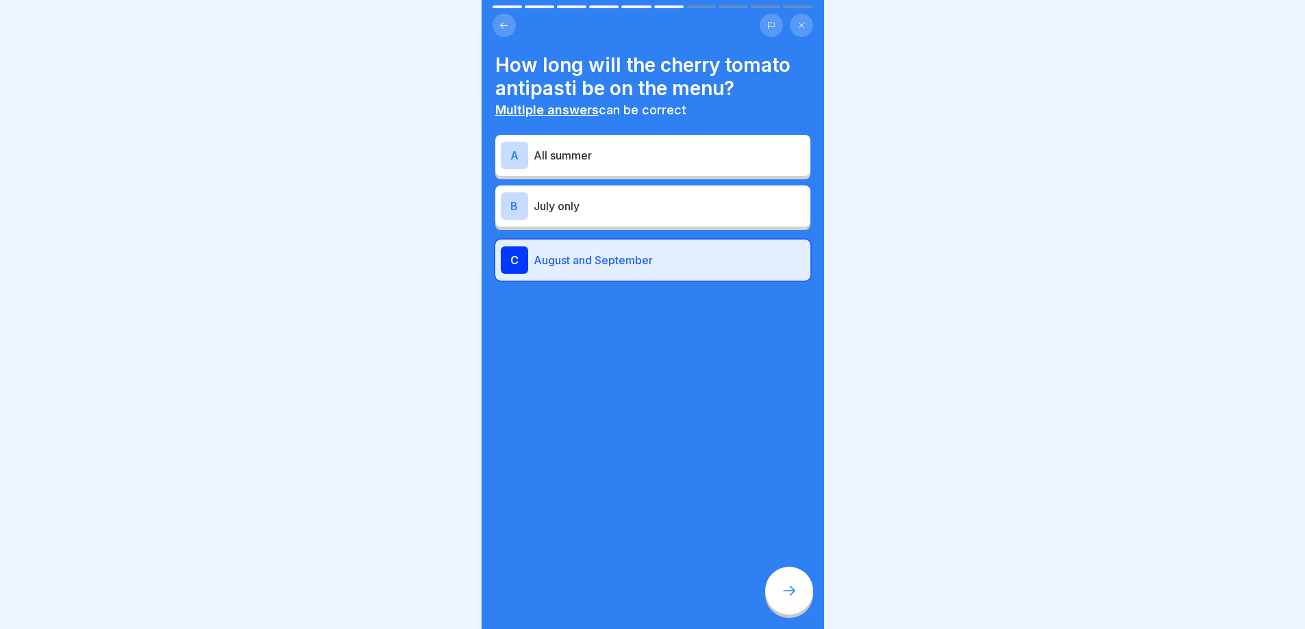
click at [790, 573] on div at bounding box center [789, 591] width 48 height 48
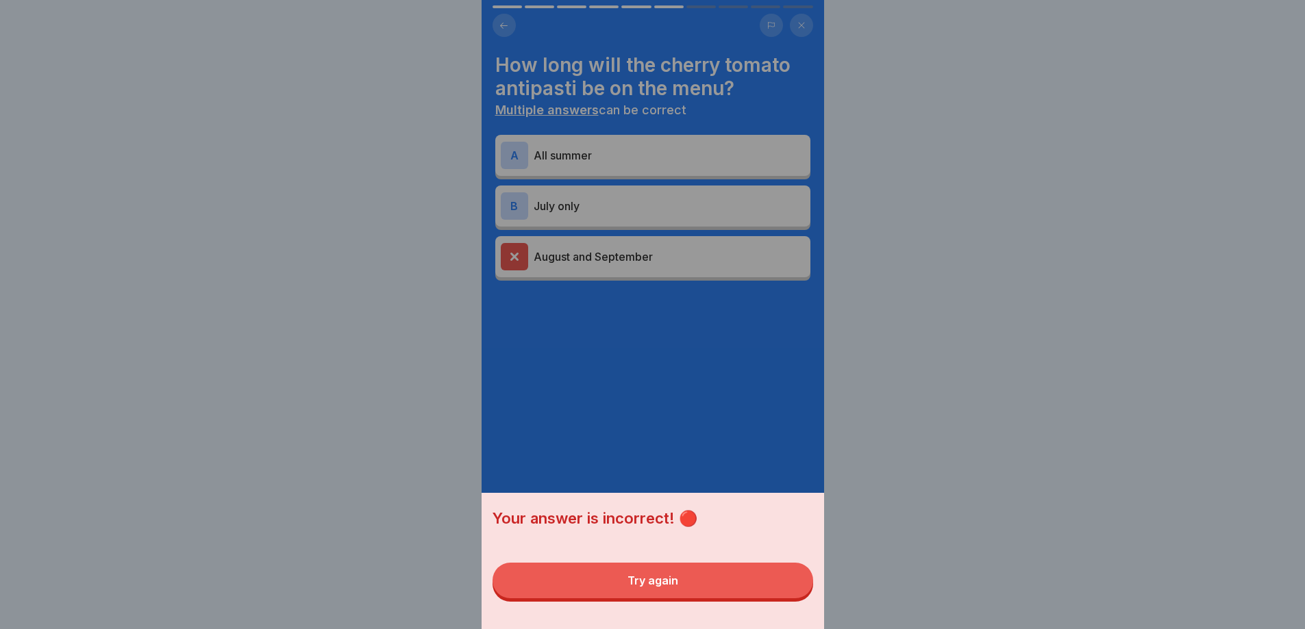
click at [775, 573] on button "Try again" at bounding box center [652, 581] width 321 height 36
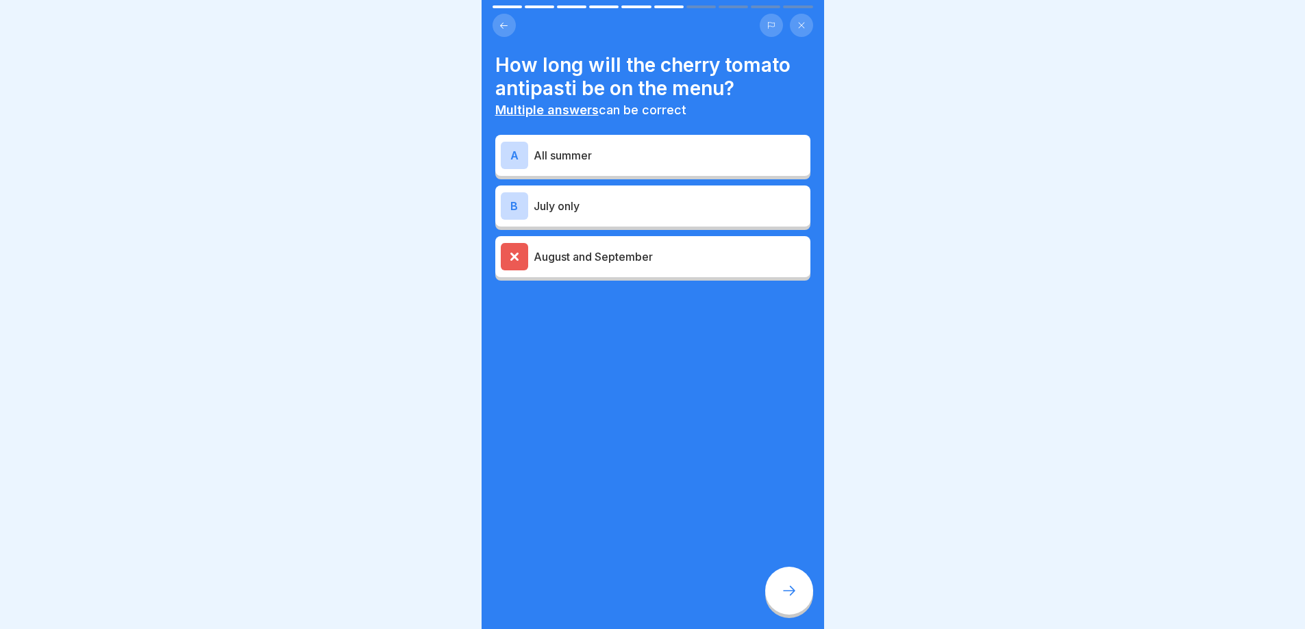
click at [590, 158] on p "All summer" at bounding box center [669, 155] width 271 height 16
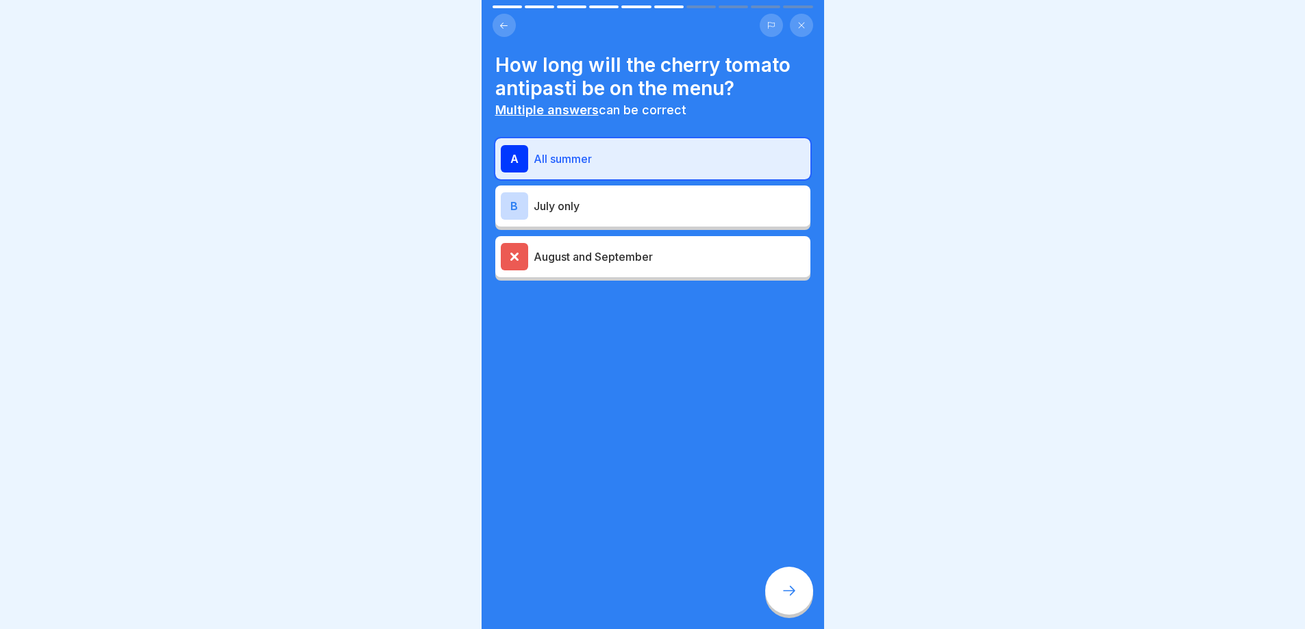
click at [783, 573] on icon at bounding box center [789, 591] width 16 height 16
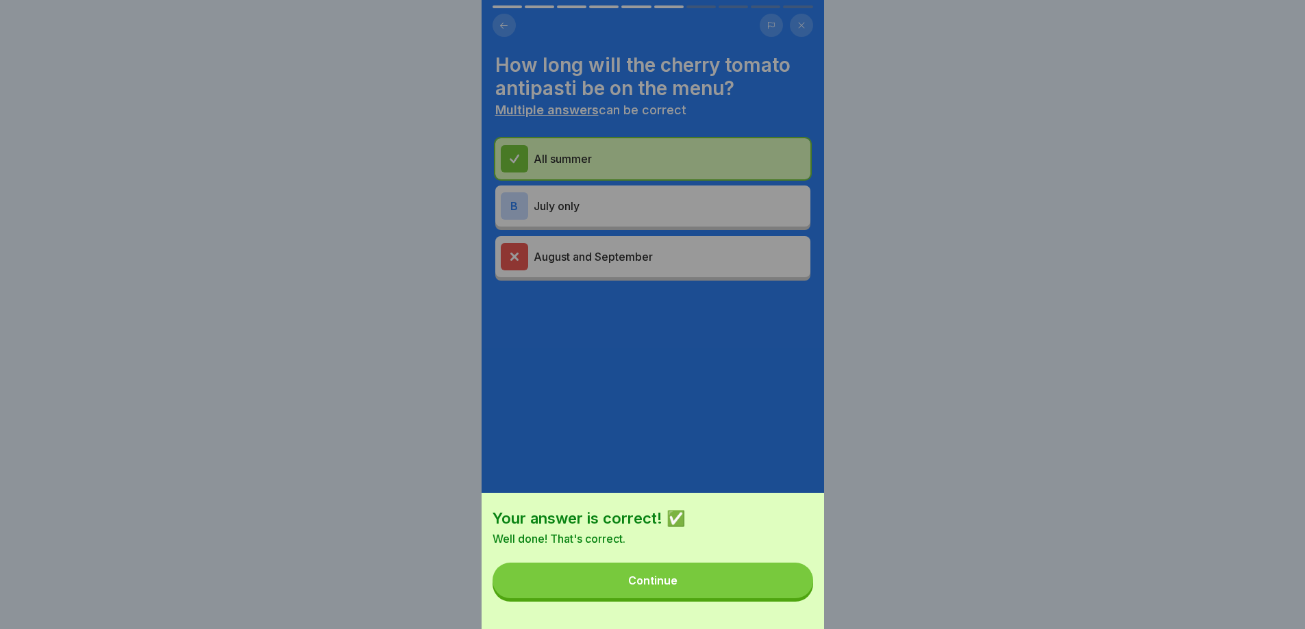
click at [714, 573] on button "Continue" at bounding box center [652, 581] width 321 height 36
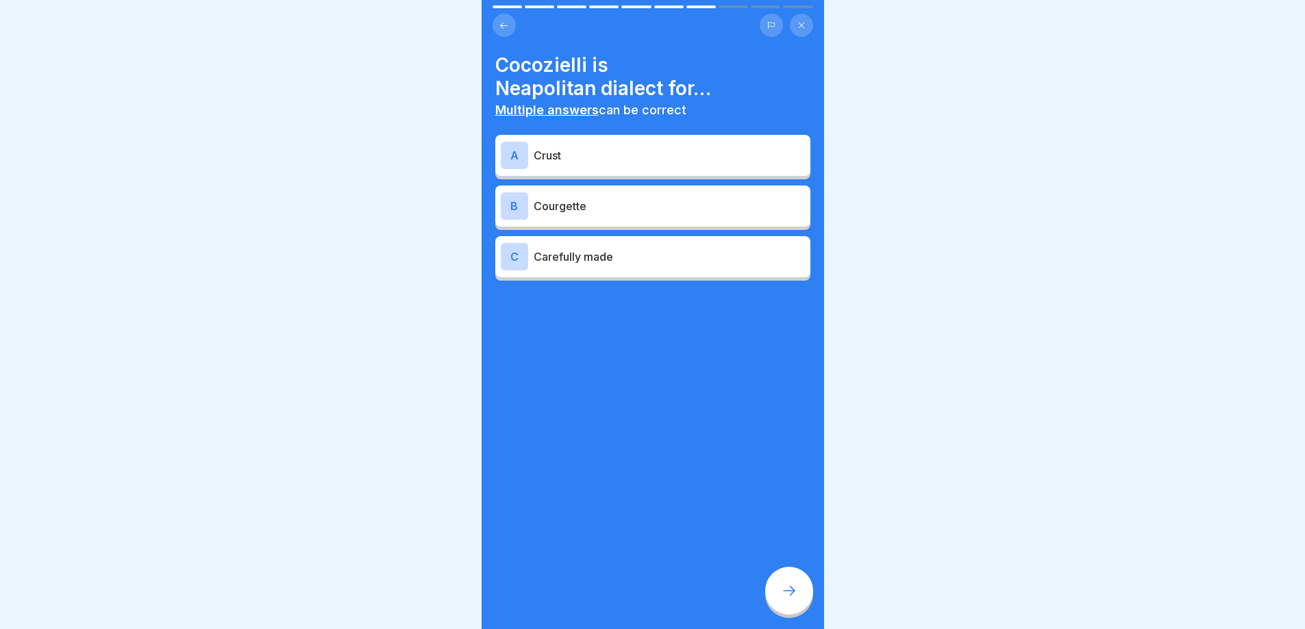
click at [499, 21] on icon at bounding box center [504, 26] width 10 height 10
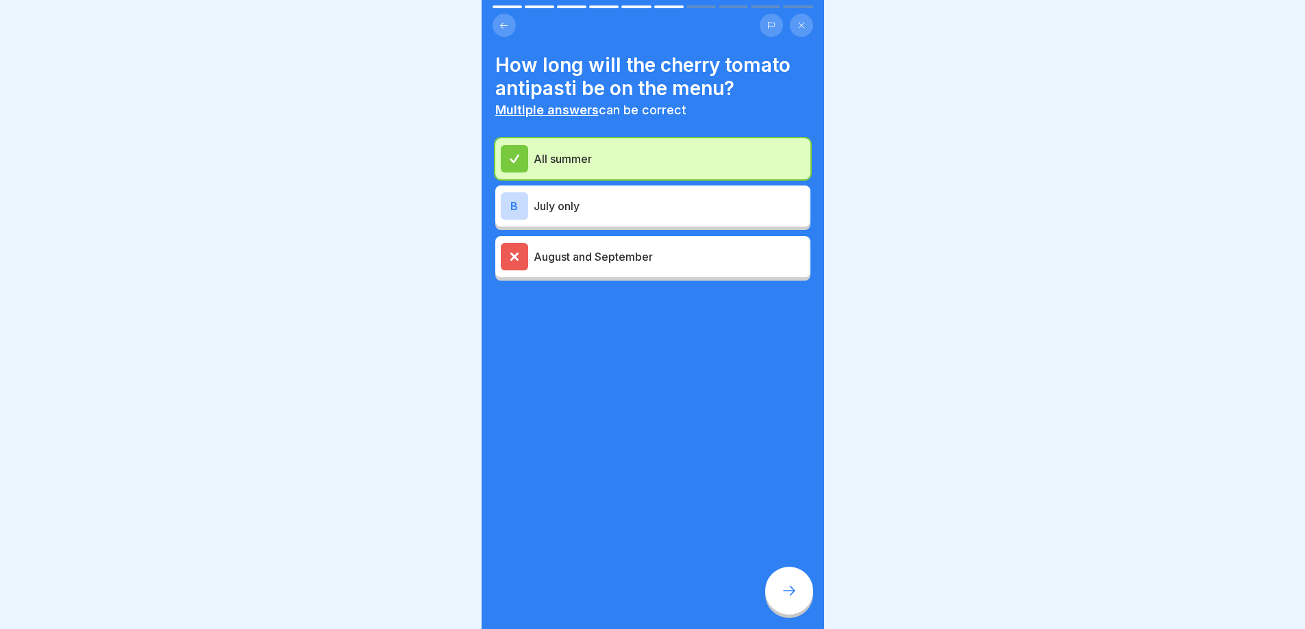
click at [540, 169] on div "All summer" at bounding box center [653, 158] width 304 height 27
click at [789, 573] on icon at bounding box center [789, 591] width 16 height 16
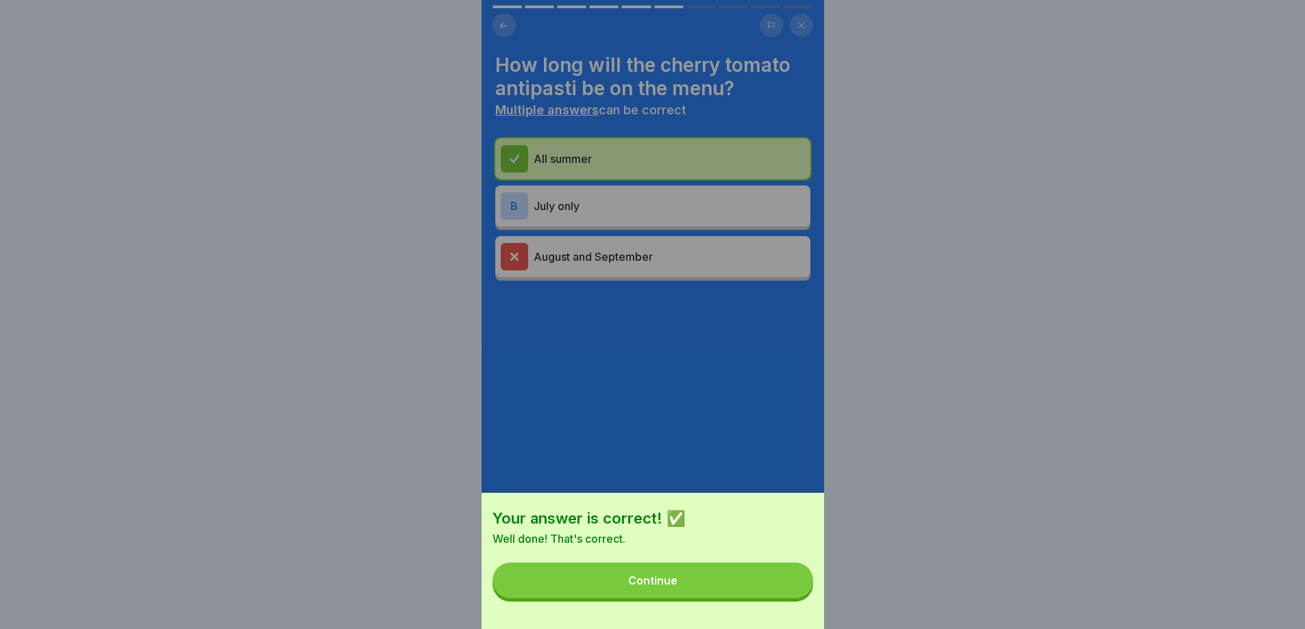
click at [740, 573] on button "Continue" at bounding box center [652, 581] width 321 height 36
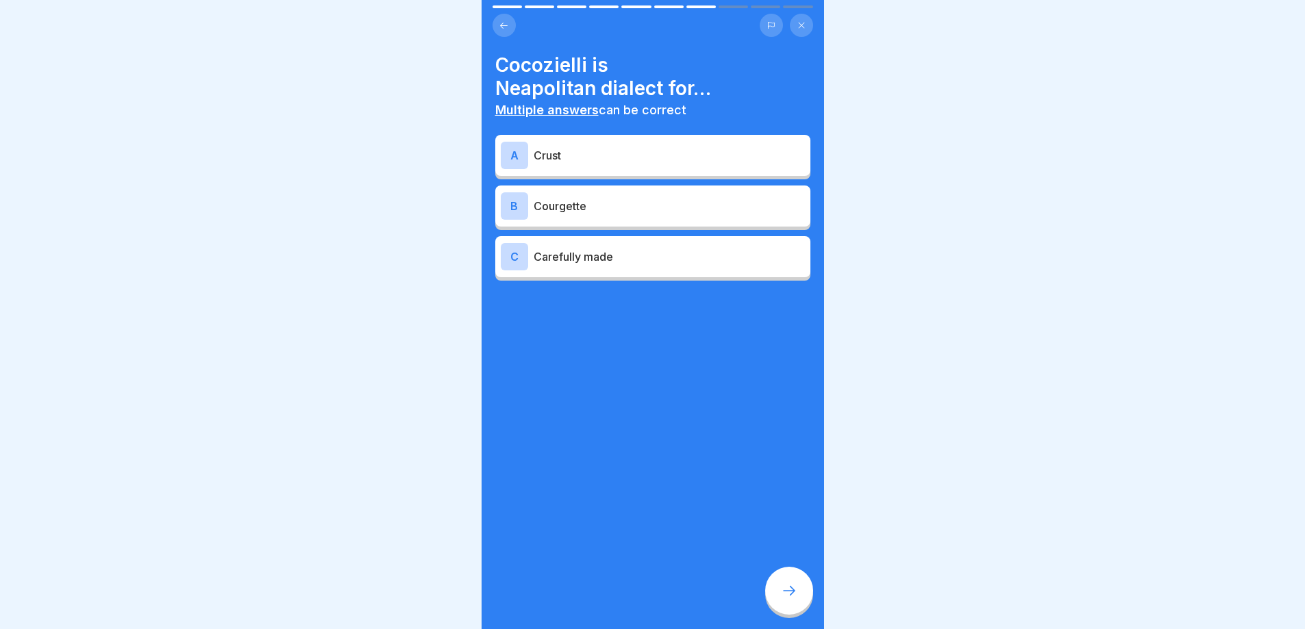
click at [801, 573] on div at bounding box center [789, 591] width 48 height 48
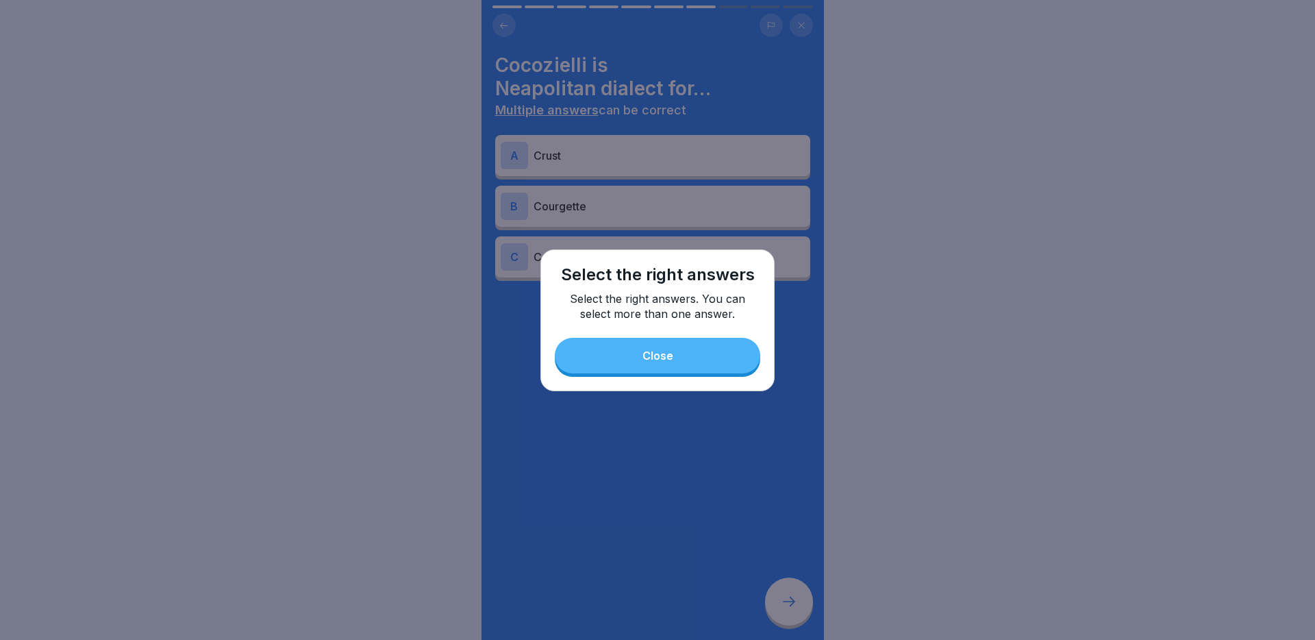
click at [606, 356] on button "Close" at bounding box center [657, 356] width 205 height 36
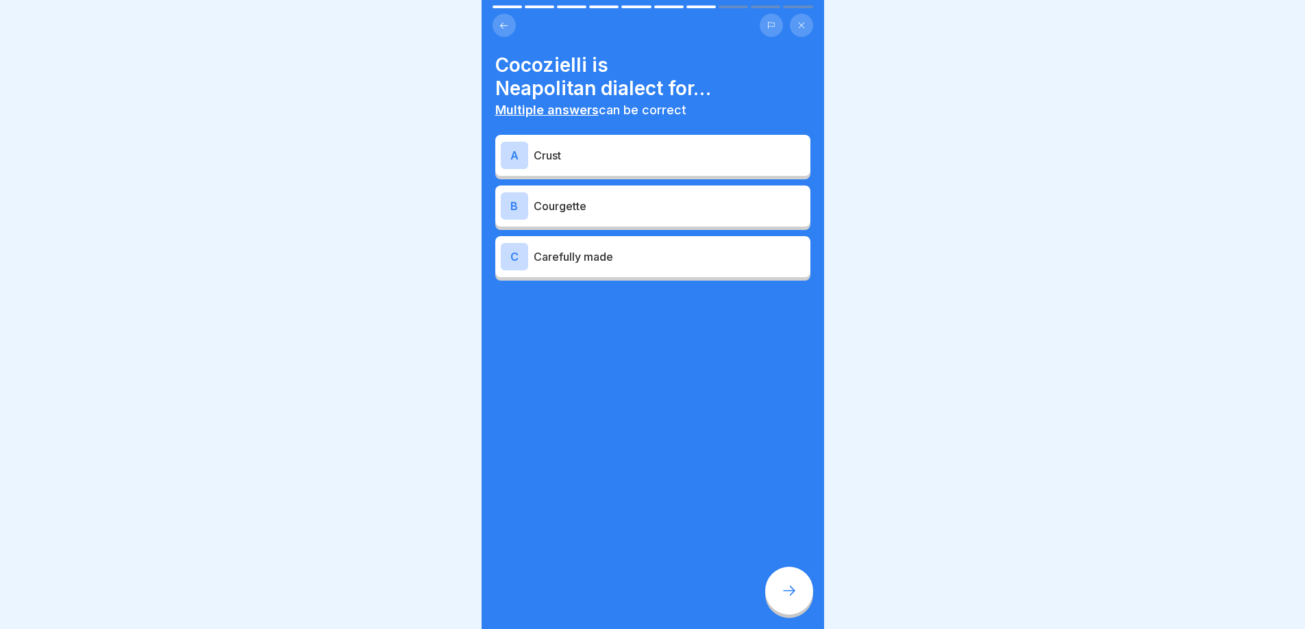
click at [568, 214] on div "B Courgette" at bounding box center [653, 205] width 304 height 27
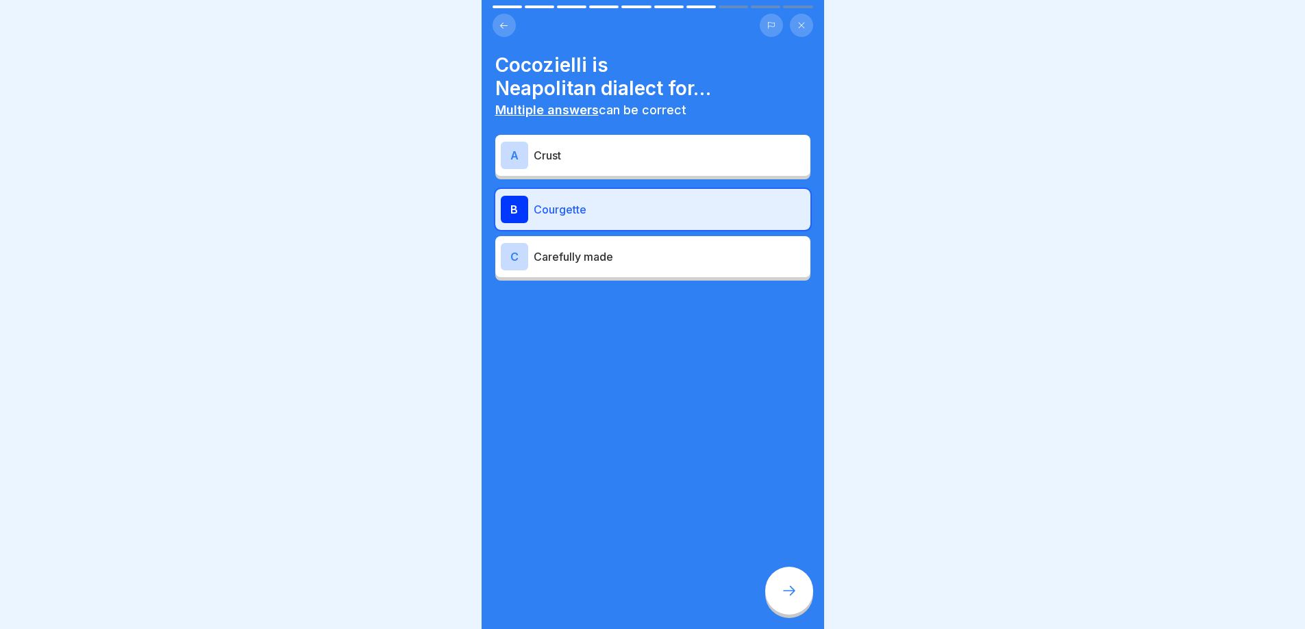
click at [795, 573] on div at bounding box center [789, 591] width 48 height 48
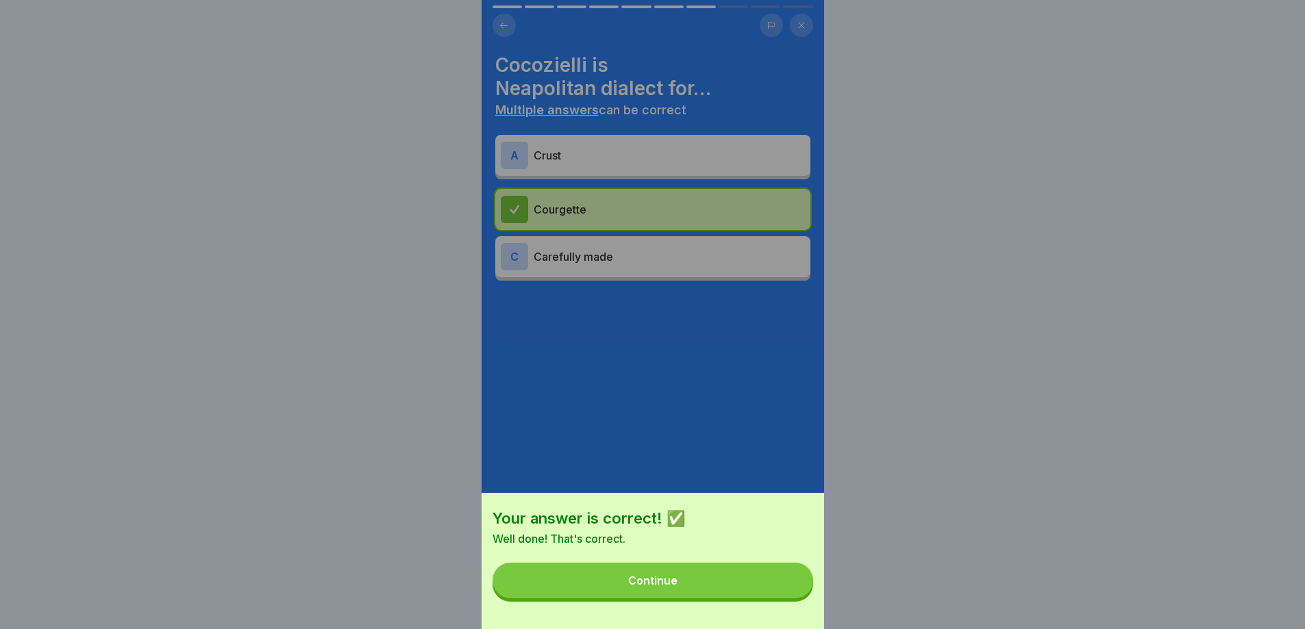
click at [739, 573] on button "Continue" at bounding box center [652, 581] width 321 height 36
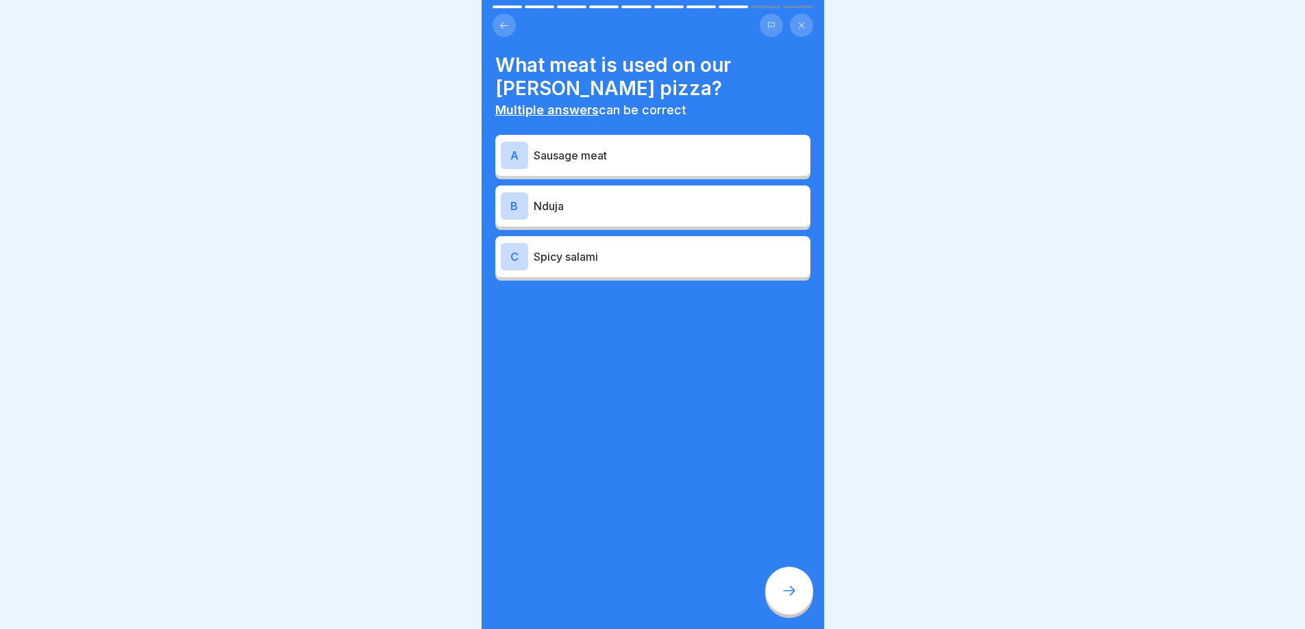
click at [600, 255] on p "Spicy salami" at bounding box center [669, 257] width 271 height 16
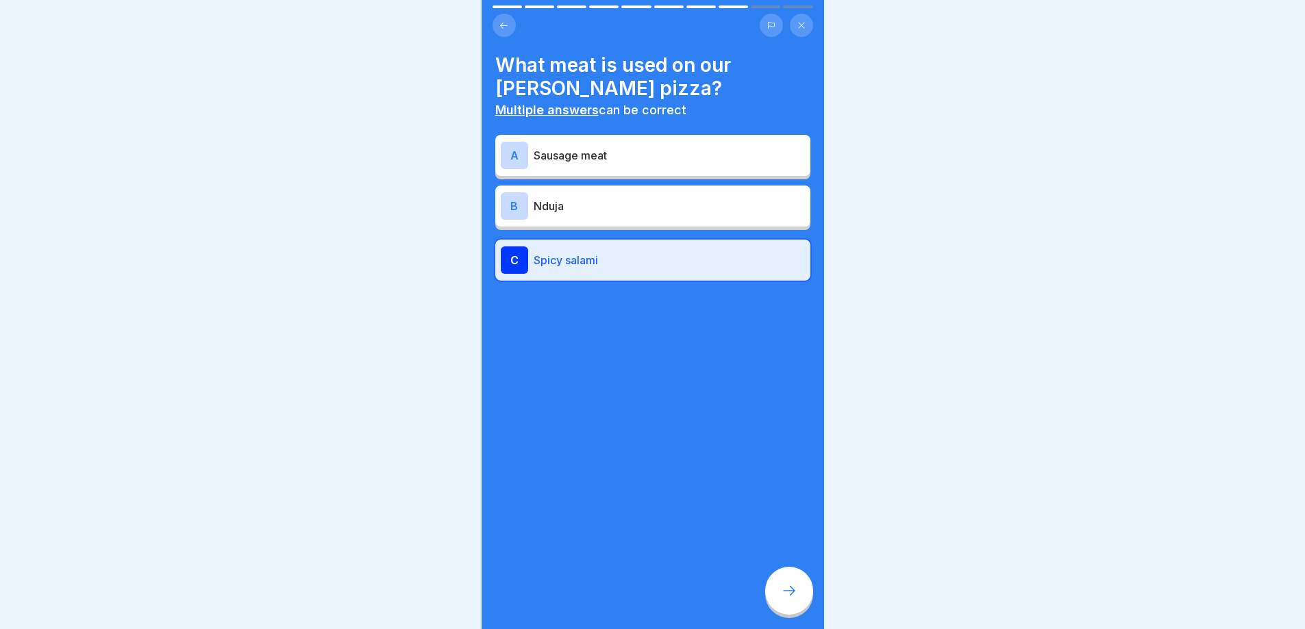
click at [792, 573] on icon at bounding box center [789, 591] width 16 height 16
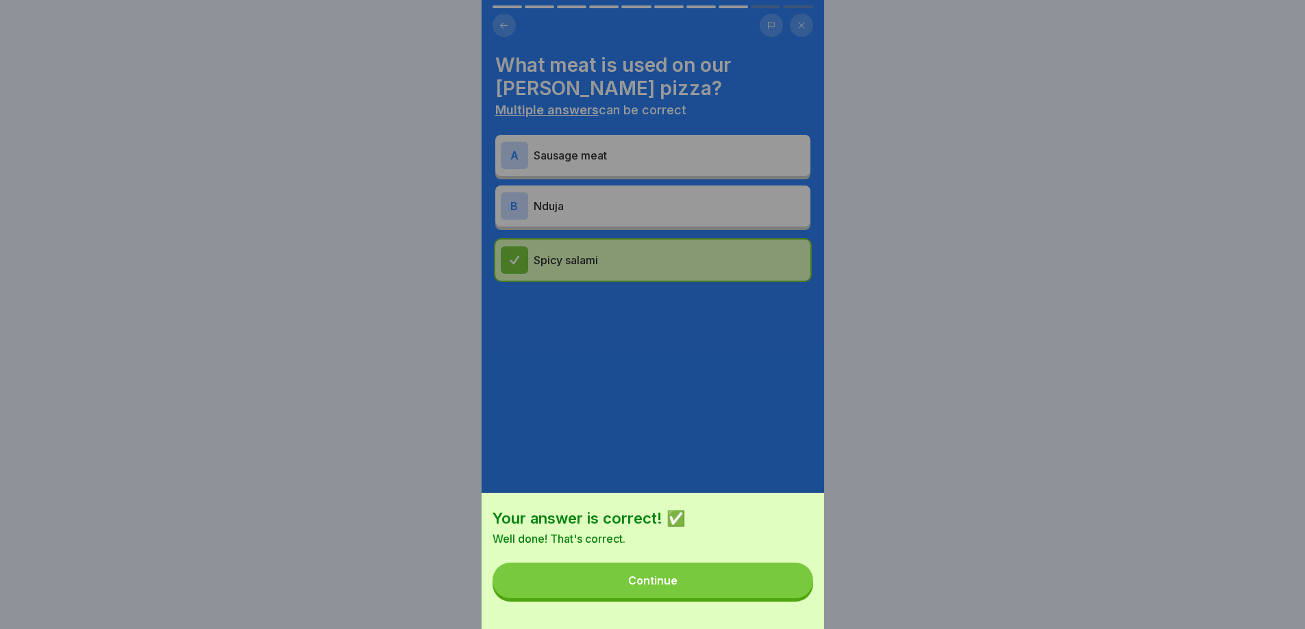
click at [784, 573] on button "Continue" at bounding box center [652, 581] width 321 height 36
